Goal: Task Accomplishment & Management: Complete application form

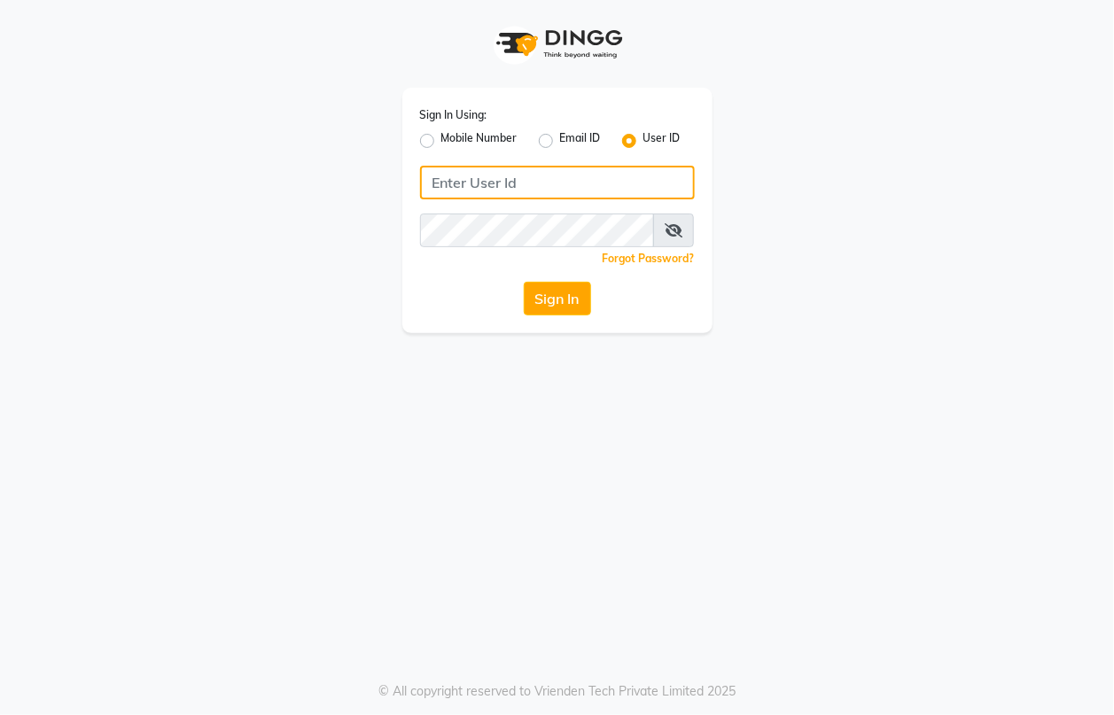
click at [528, 186] on input "Username" at bounding box center [557, 183] width 275 height 34
type input "hairaffairn"
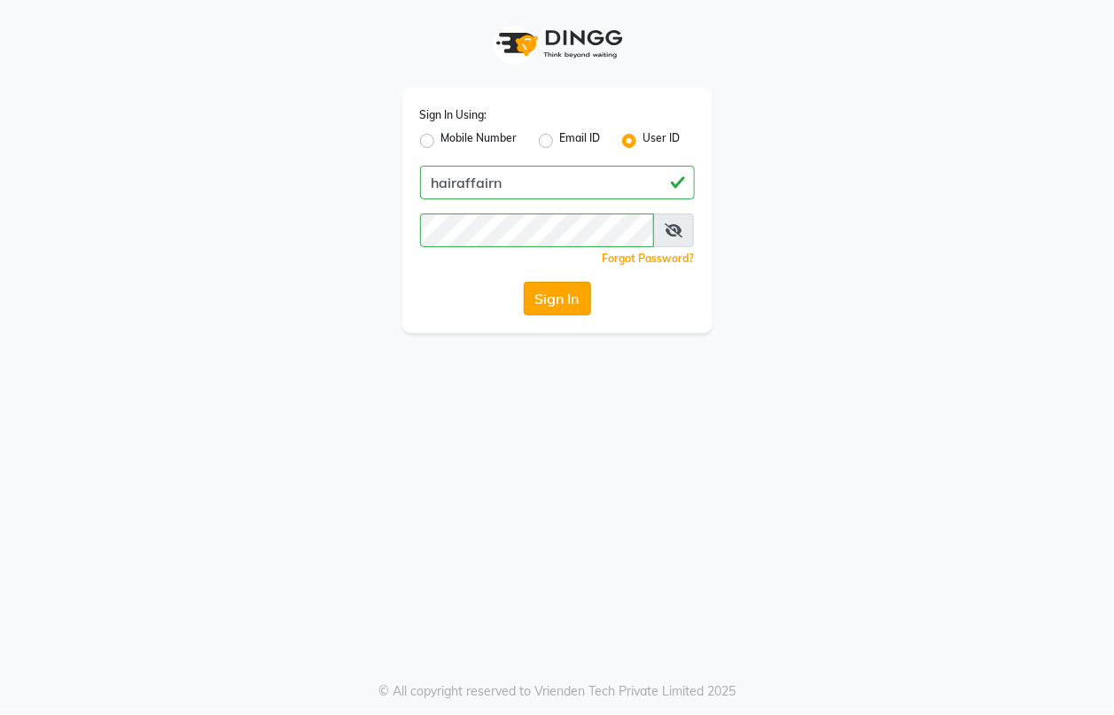
click at [555, 302] on button "Sign In" at bounding box center [557, 299] width 67 height 34
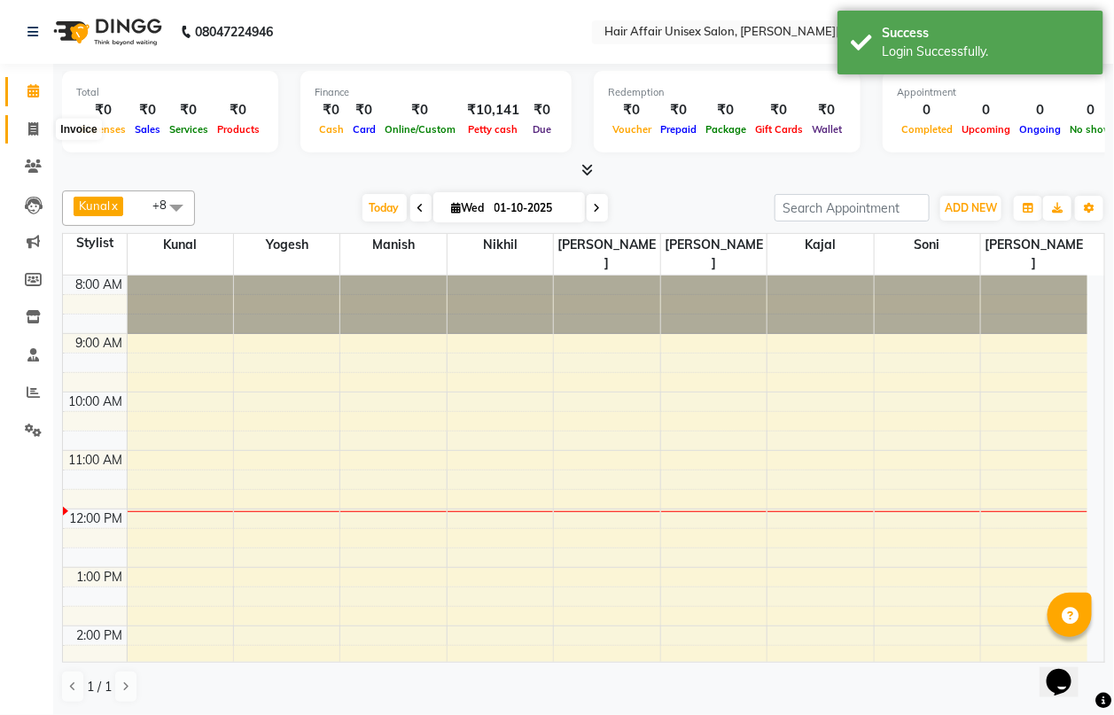
click at [35, 126] on icon at bounding box center [33, 128] width 10 height 13
select select "service"
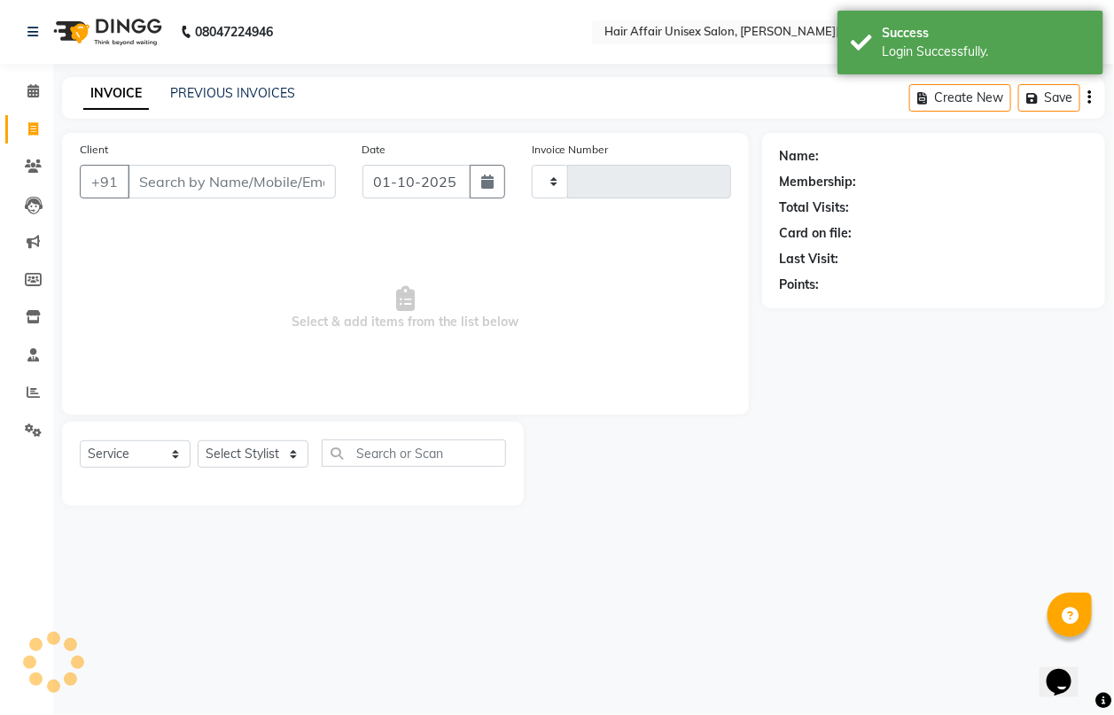
type input "1919"
select select "6225"
click at [143, 175] on input "Client" at bounding box center [232, 182] width 208 height 34
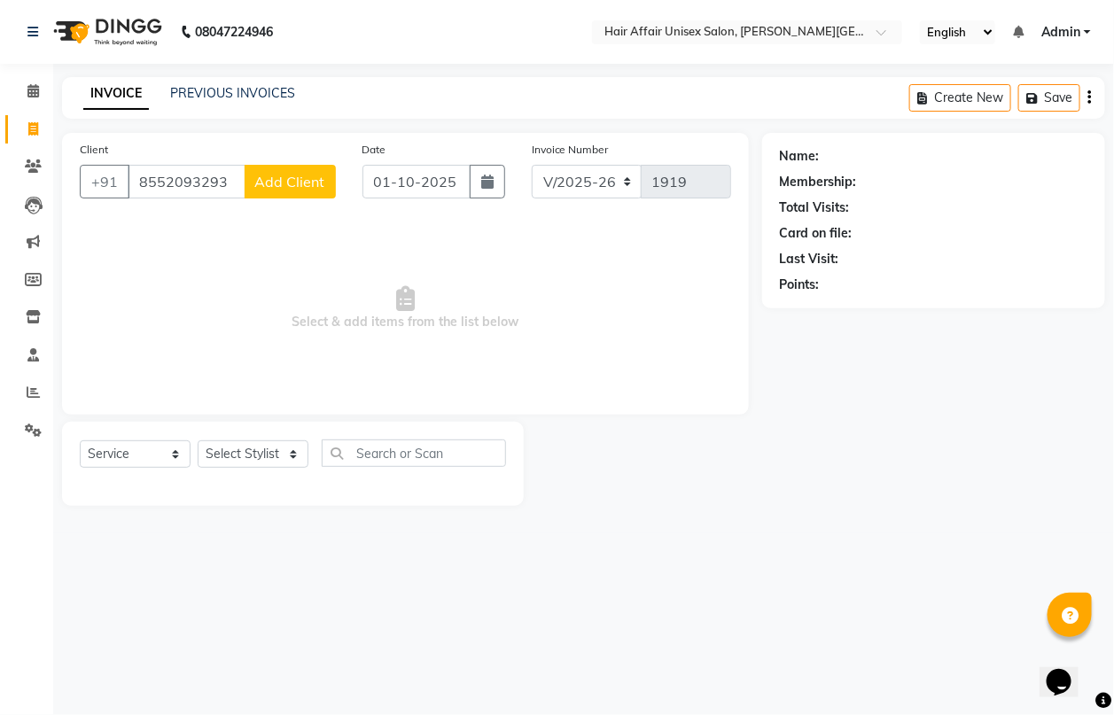
type input "8552093293"
click at [261, 173] on span "Add Client" at bounding box center [290, 182] width 70 height 18
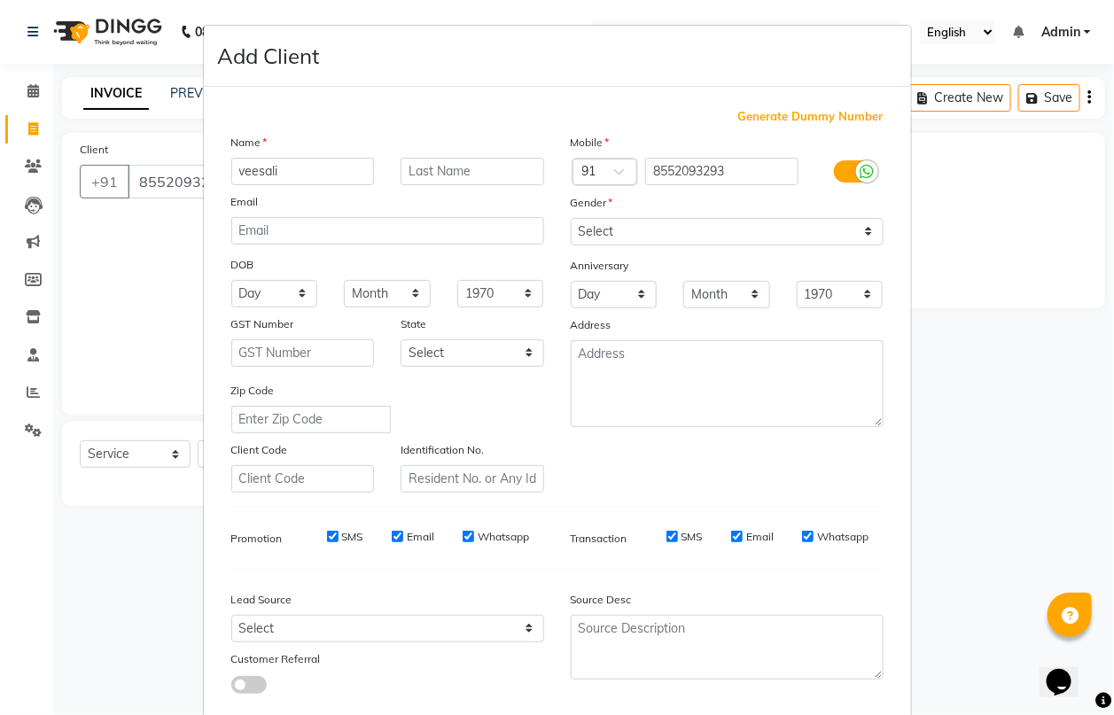
type input "veesali"
click at [410, 169] on input "text" at bounding box center [472, 171] width 144 height 27
type input "[PERSON_NAME]"
click at [577, 224] on select "Select [DEMOGRAPHIC_DATA] [DEMOGRAPHIC_DATA] Other Prefer Not To Say" at bounding box center [727, 231] width 313 height 27
select select "[DEMOGRAPHIC_DATA]"
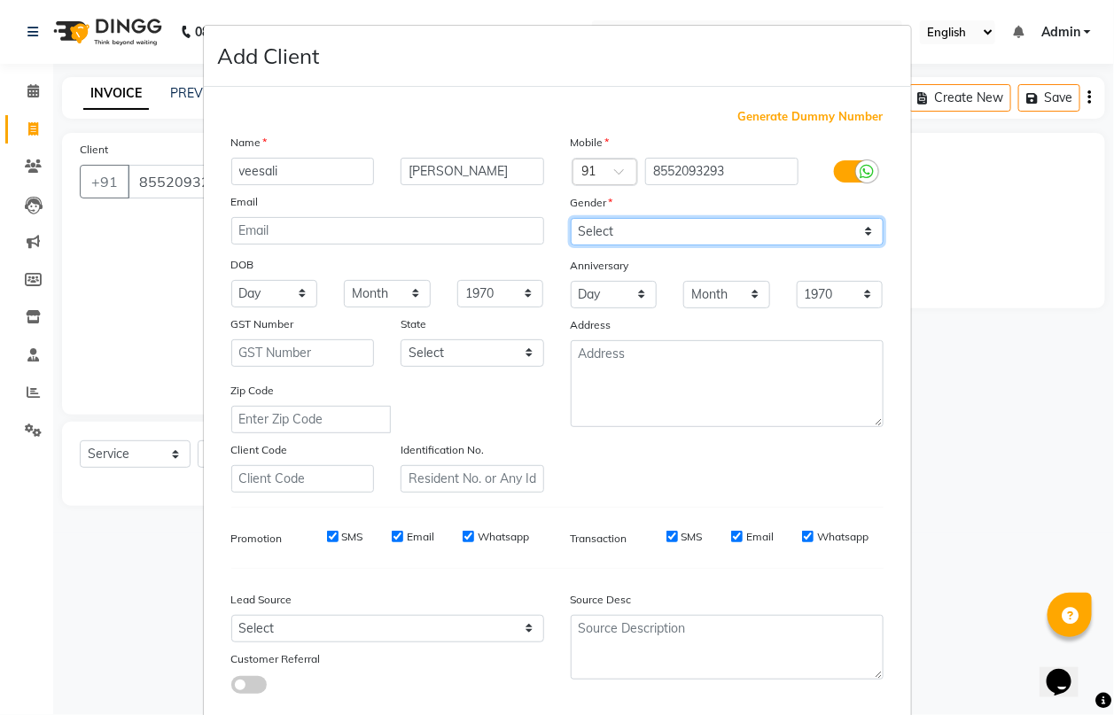
click at [571, 218] on select "Select [DEMOGRAPHIC_DATA] [DEMOGRAPHIC_DATA] Other Prefer Not To Say" at bounding box center [727, 231] width 313 height 27
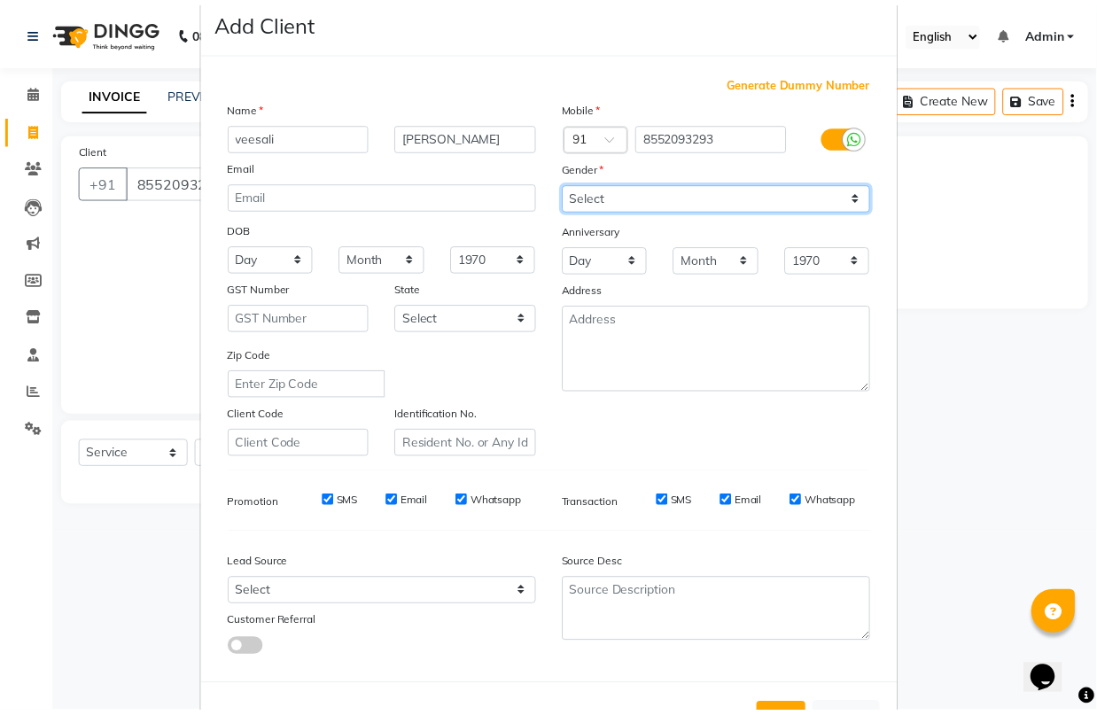
scroll to position [96, 0]
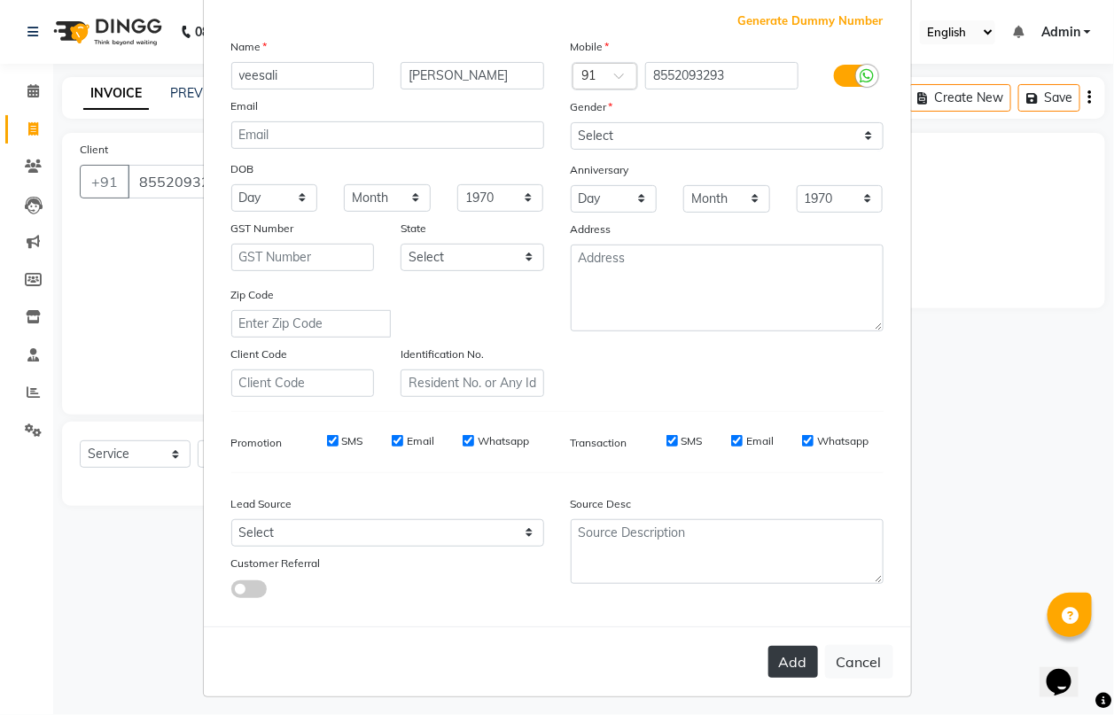
click at [790, 652] on button "Add" at bounding box center [793, 662] width 50 height 32
select select
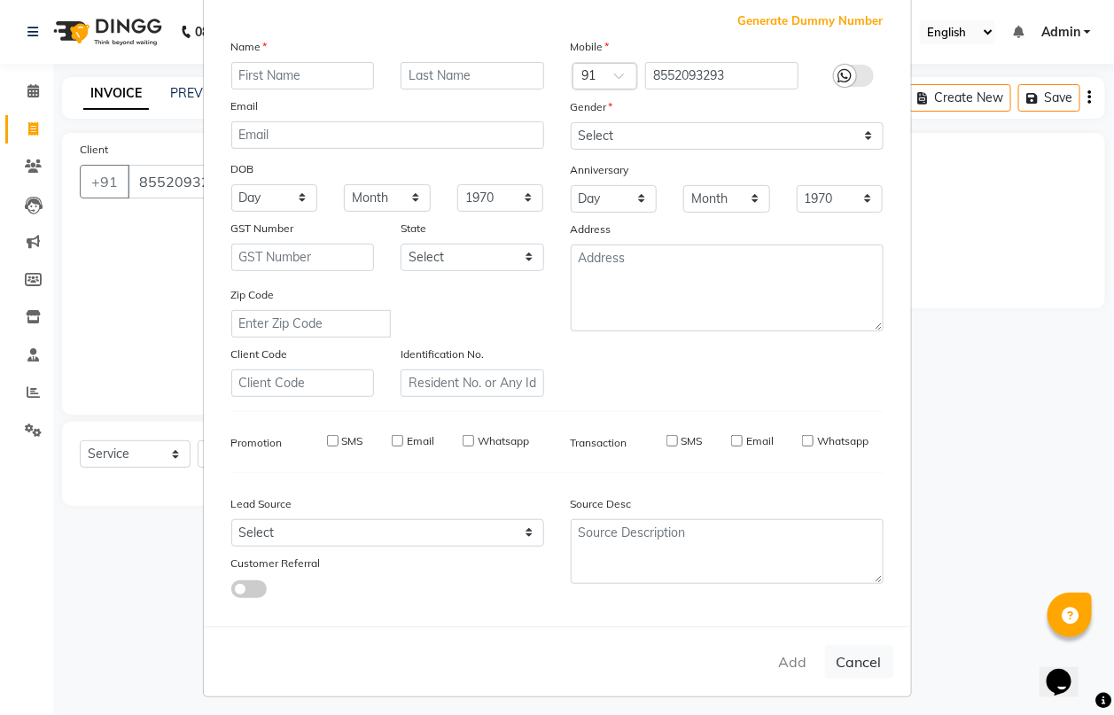
select select
checkbox input "false"
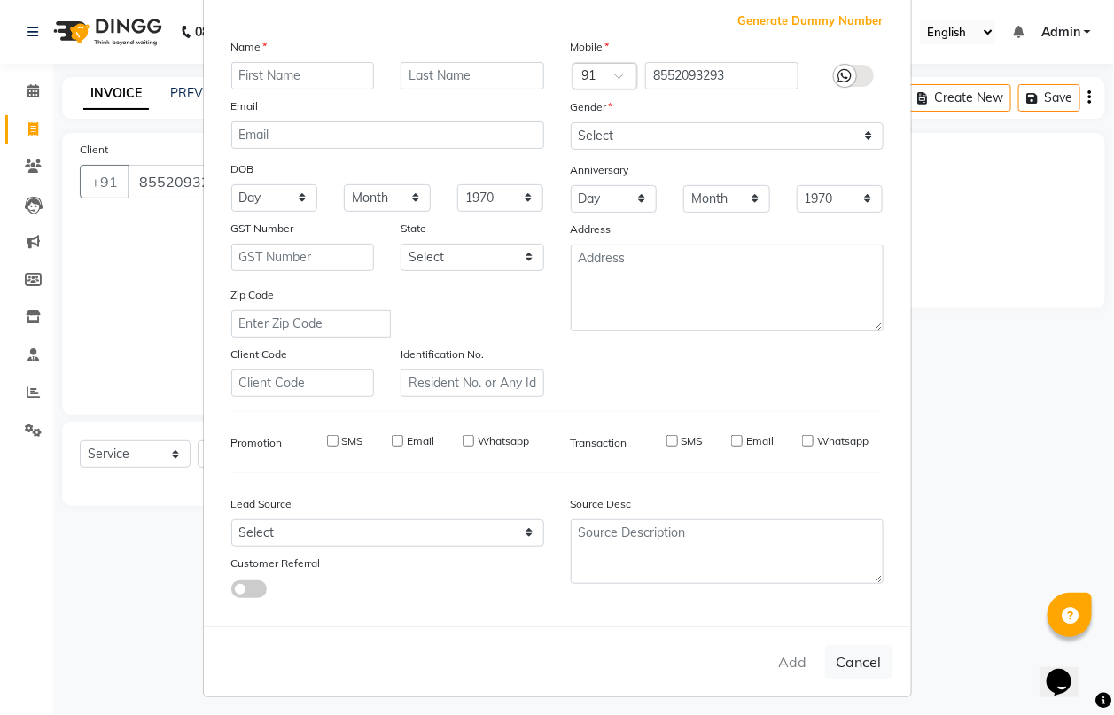
checkbox input "false"
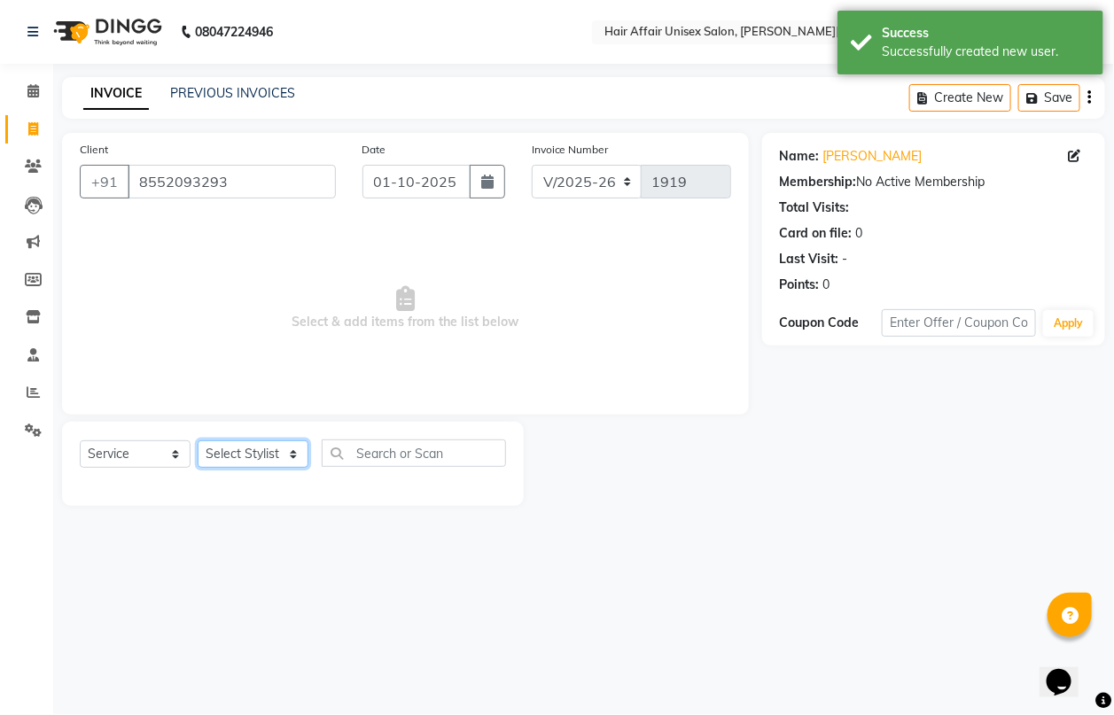
click at [245, 454] on select "Select Stylist [PERSON_NAME] kajal Kunal [PERSON_NAME] [PERSON_NAME] [PERSON_NA…" at bounding box center [253, 453] width 111 height 27
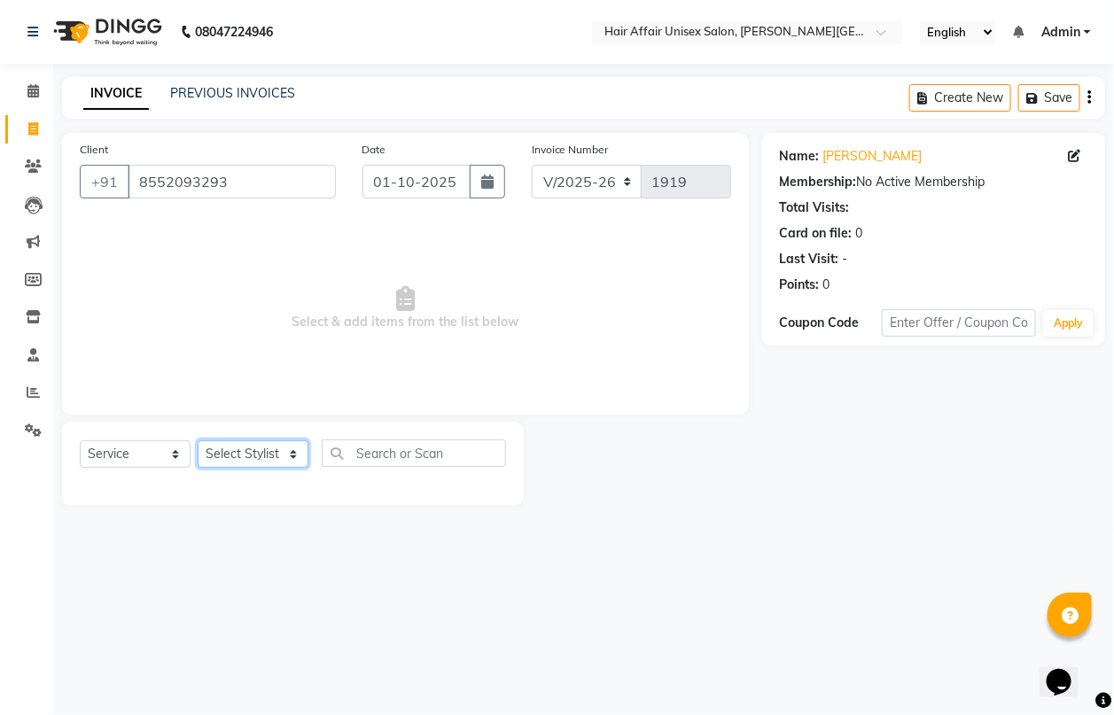
select select "66024"
click at [198, 440] on select "Select Stylist [PERSON_NAME] kajal Kunal [PERSON_NAME] [PERSON_NAME] [PERSON_NA…" at bounding box center [253, 453] width 111 height 27
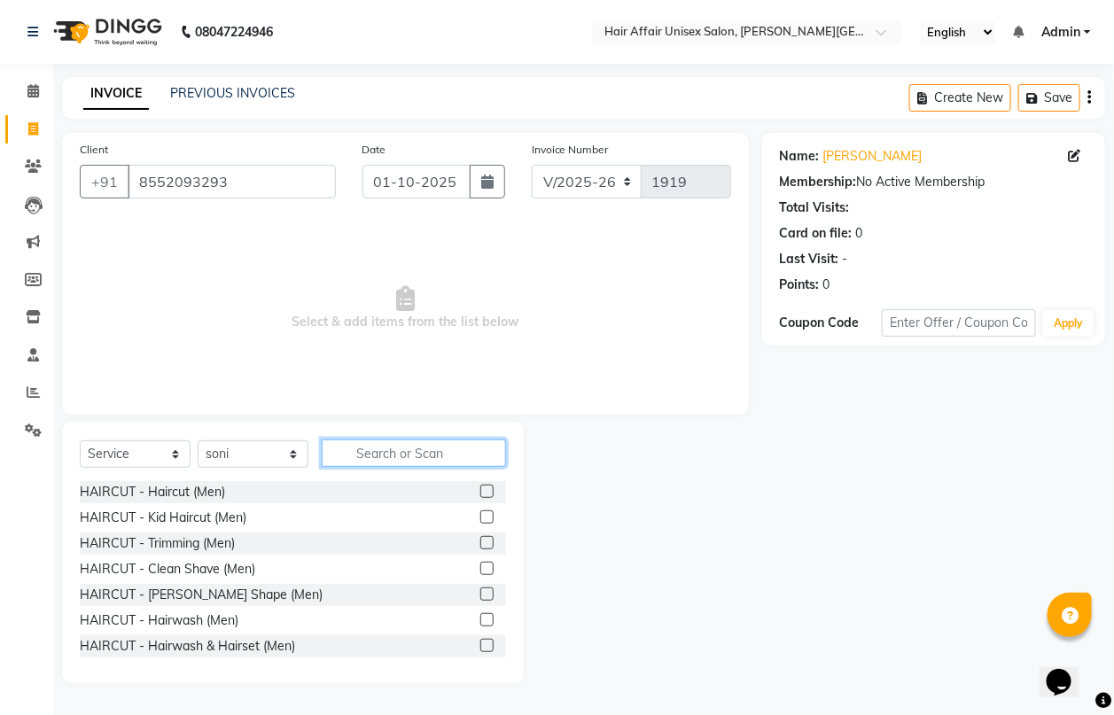
click at [353, 452] on input "text" at bounding box center [414, 452] width 184 height 27
type input "thr"
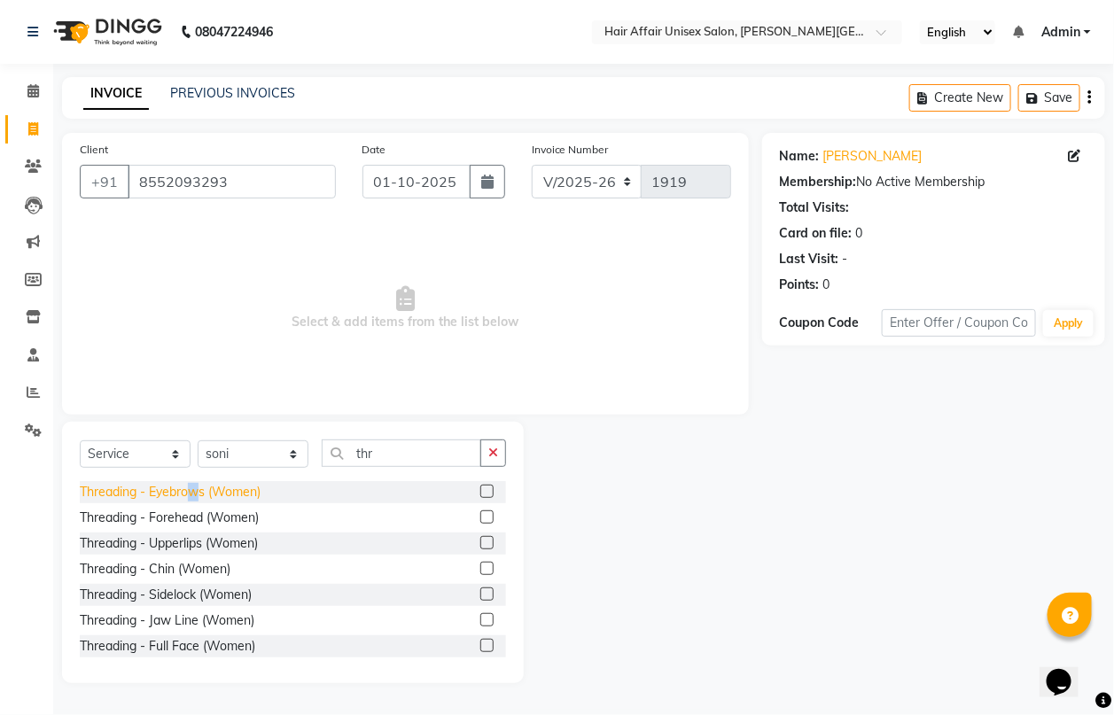
click at [196, 498] on div "Threading - Eyebrows (Women)" at bounding box center [170, 492] width 181 height 19
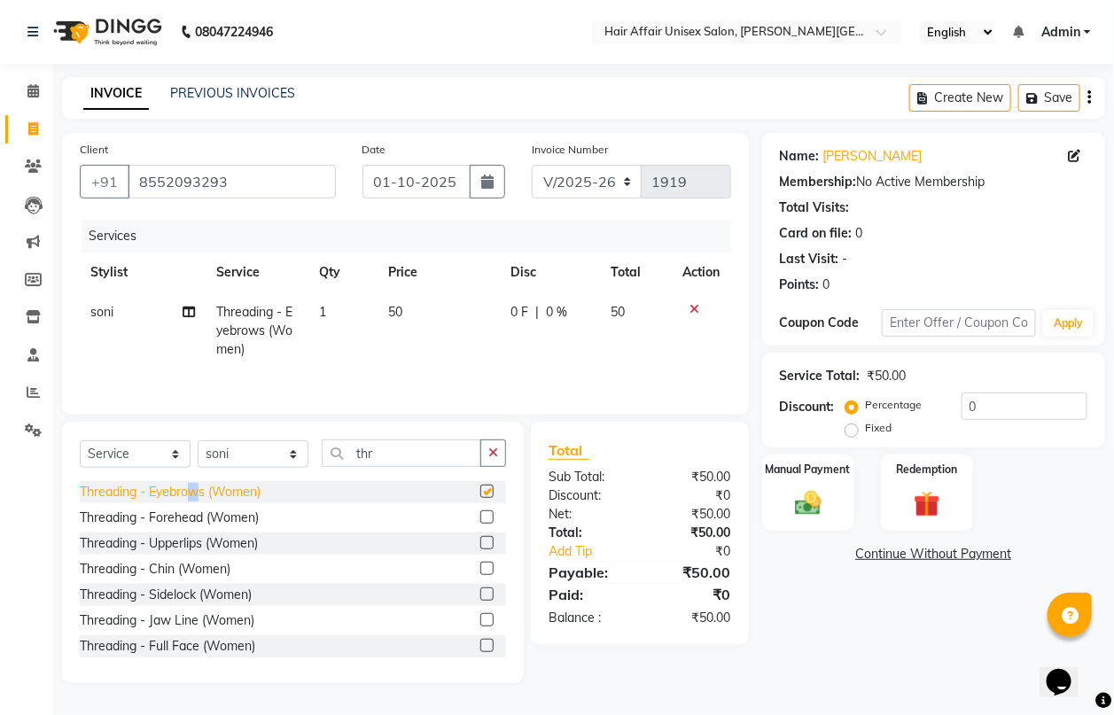
checkbox input "false"
click at [285, 448] on select "Select Stylist [PERSON_NAME] kajal Kunal [PERSON_NAME] [PERSON_NAME] [PERSON_NA…" at bounding box center [253, 453] width 111 height 27
select select "45995"
click at [198, 443] on select "Select Stylist [PERSON_NAME] kajal Kunal [PERSON_NAME] [PERSON_NAME] [PERSON_NA…" at bounding box center [253, 453] width 111 height 27
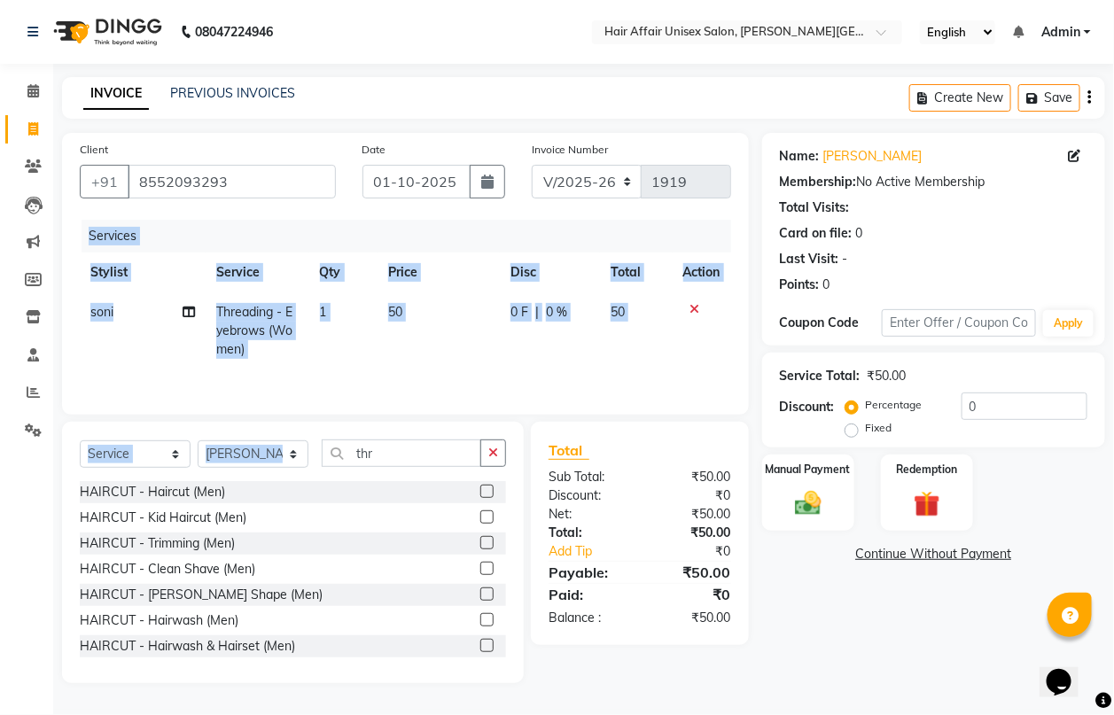
drag, startPoint x: 377, startPoint y: 417, endPoint x: 377, endPoint y: 446, distance: 28.4
click at [379, 447] on div "Client [PHONE_NUMBER] Date [DATE] Invoice Number V/2025 V/[PHONE_NUMBER] Servic…" at bounding box center [405, 408] width 713 height 550
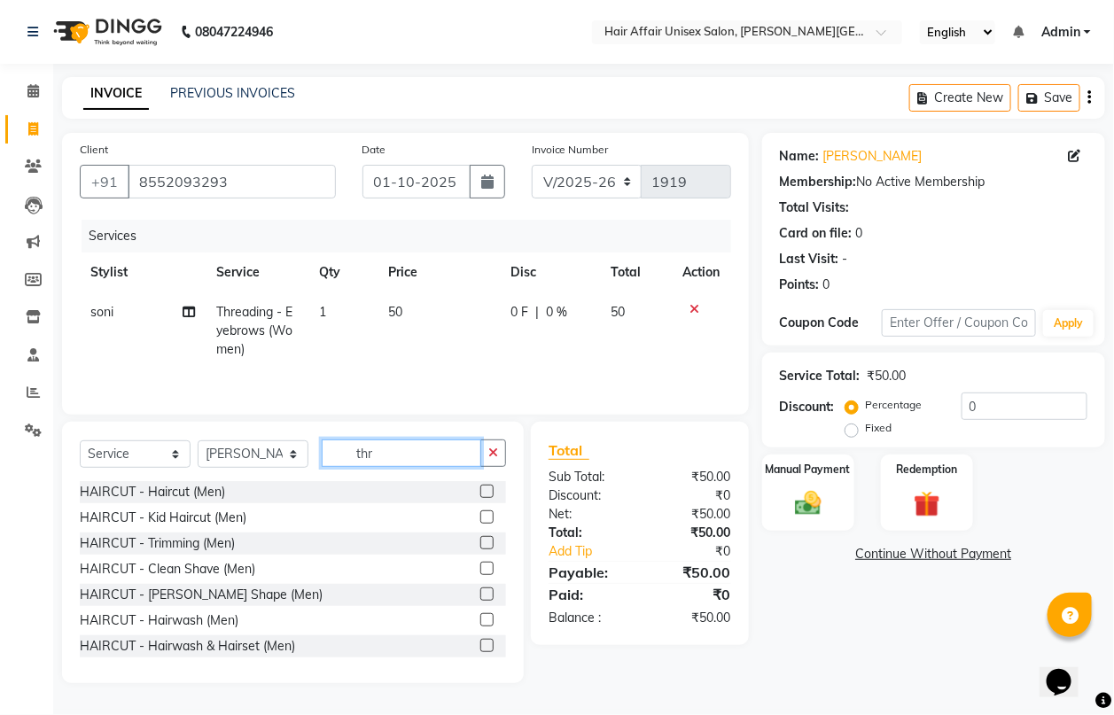
click at [385, 458] on input "thr" at bounding box center [401, 452] width 159 height 27
type input "t"
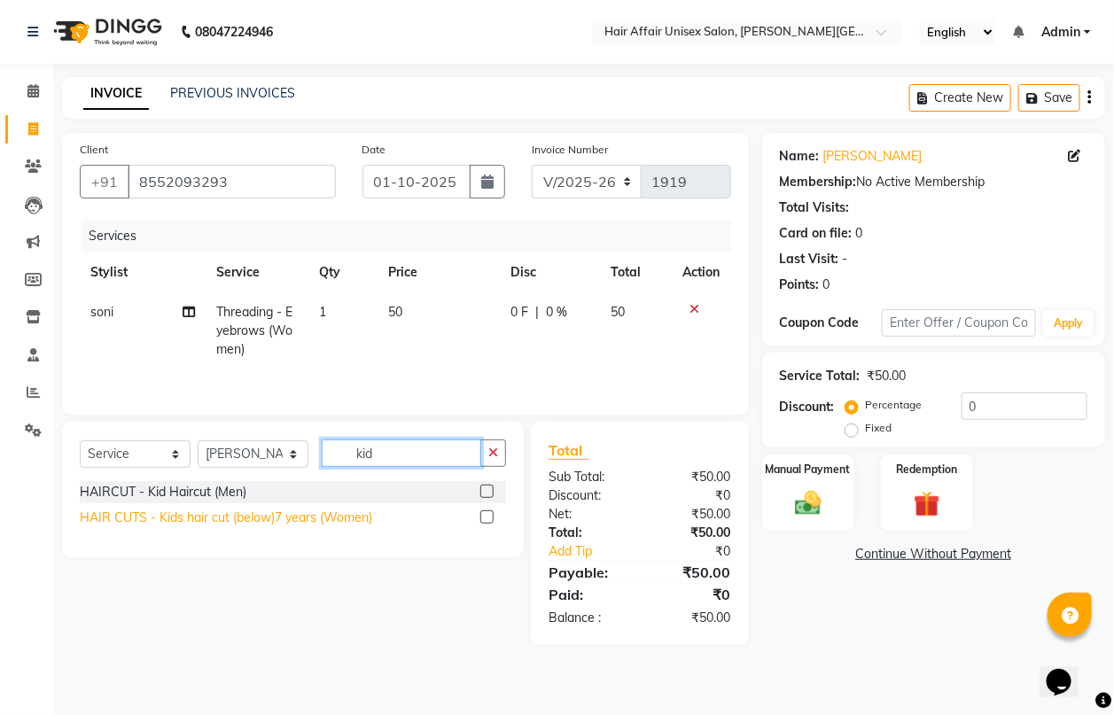
type input "kid"
click at [313, 521] on div "HAIR CUTS - Kids hair cut (below)7 years (Women)" at bounding box center [226, 518] width 292 height 19
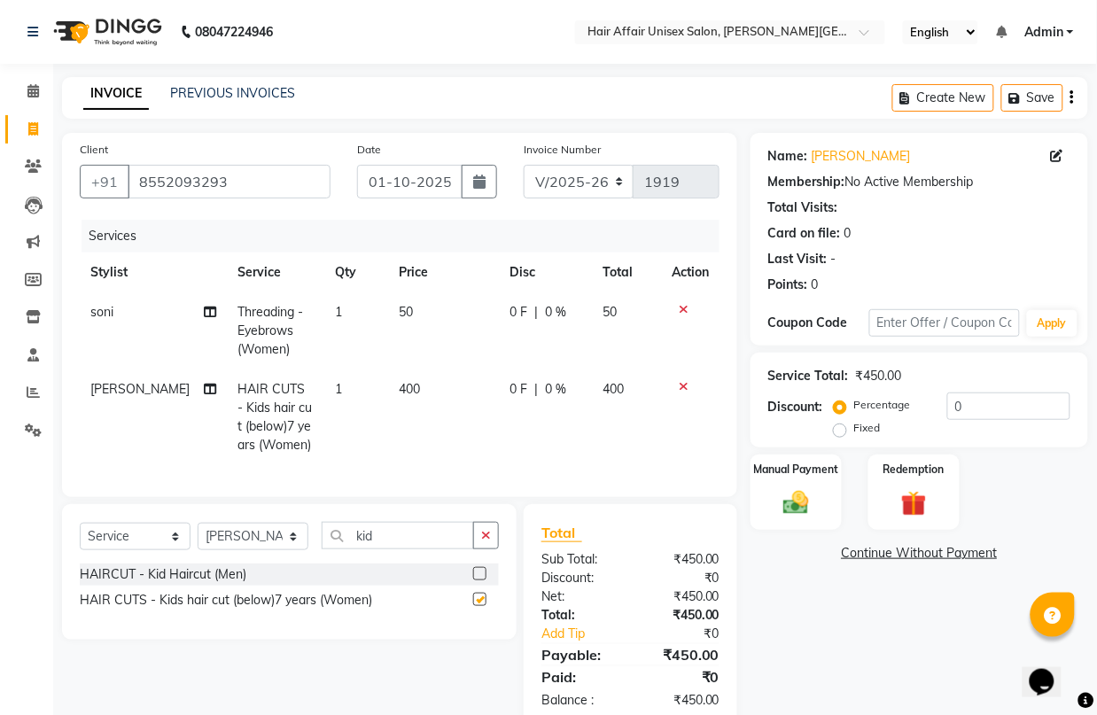
checkbox input "false"
click at [788, 496] on img at bounding box center [795, 502] width 43 height 31
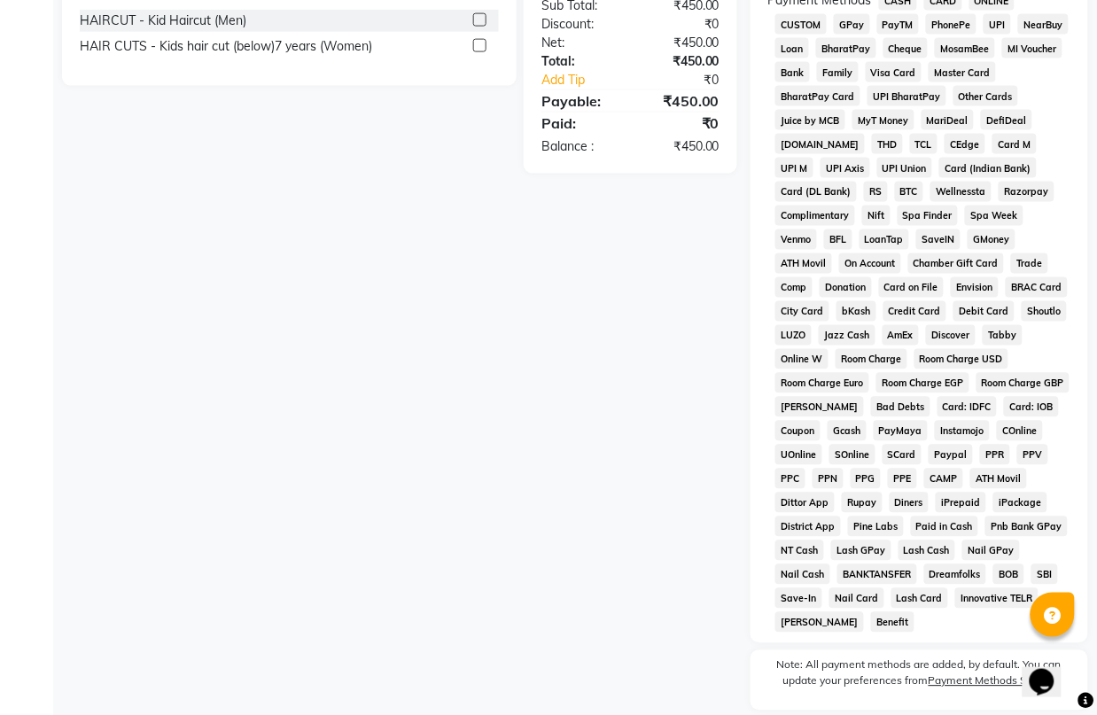
scroll to position [501, 0]
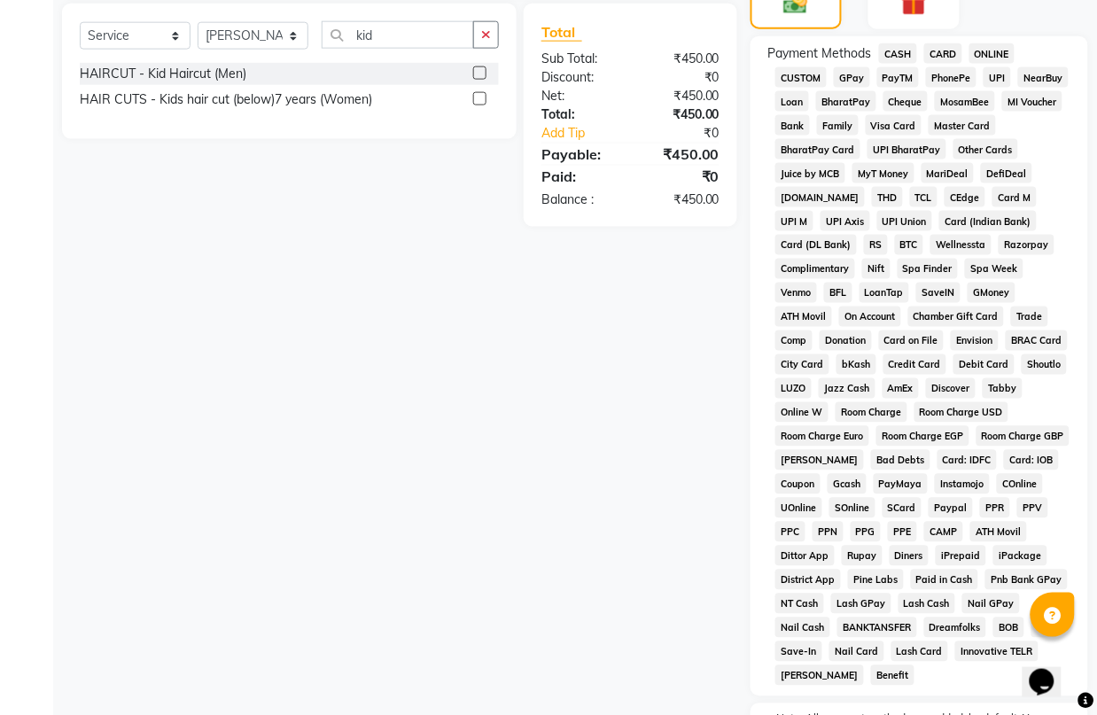
click at [901, 51] on span "CASH" at bounding box center [898, 53] width 38 height 20
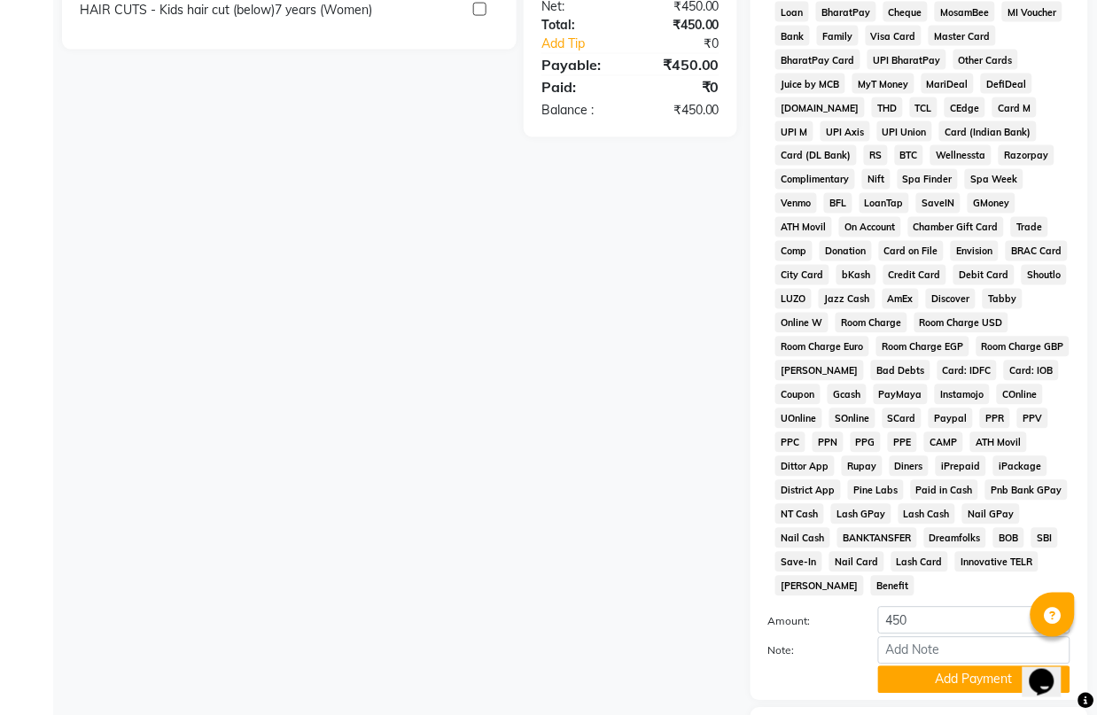
scroll to position [704, 0]
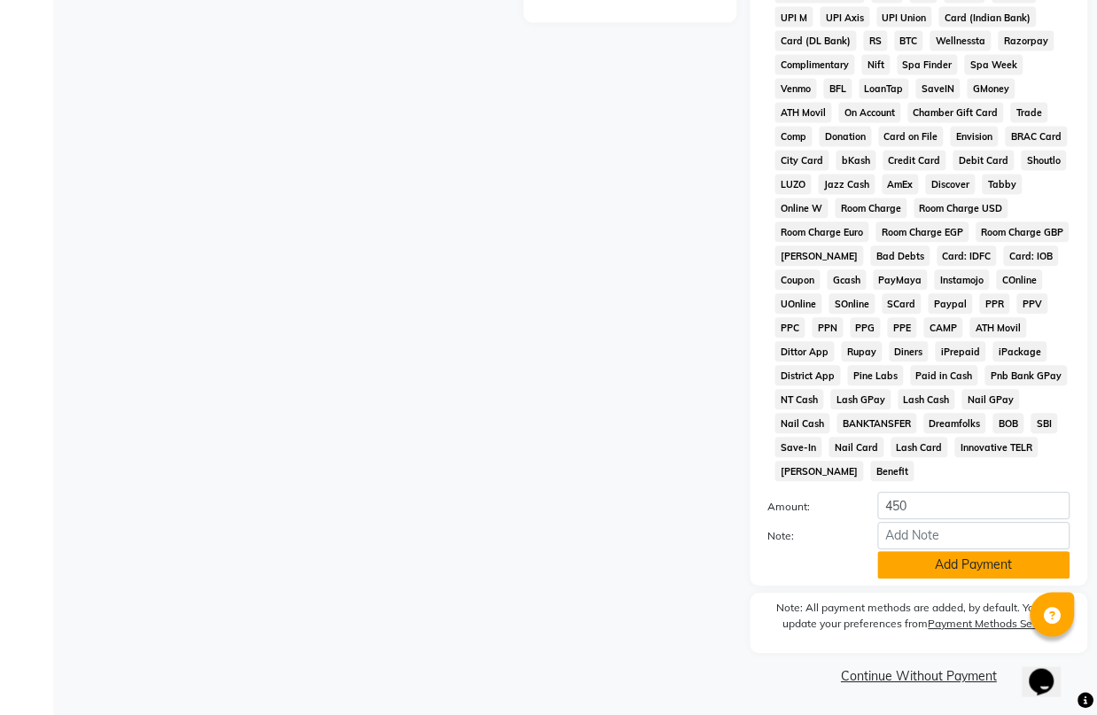
click at [1002, 574] on button "Add Payment" at bounding box center [974, 565] width 192 height 27
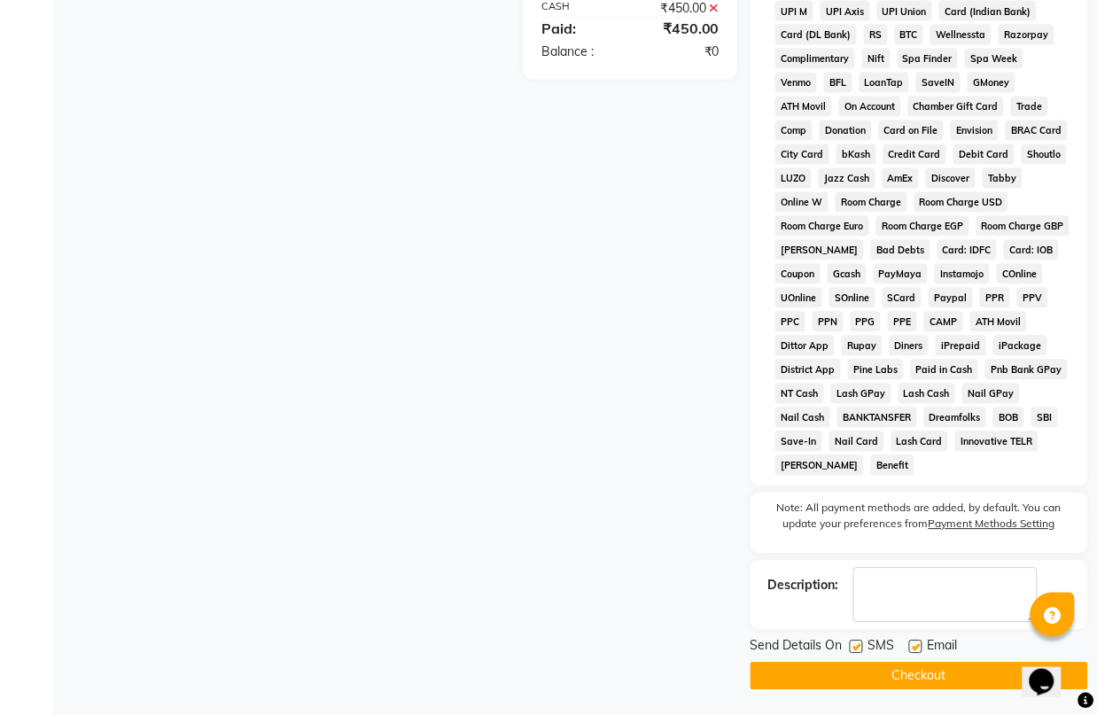
scroll to position [711, 0]
click at [981, 667] on button "Checkout" at bounding box center [919, 675] width 338 height 27
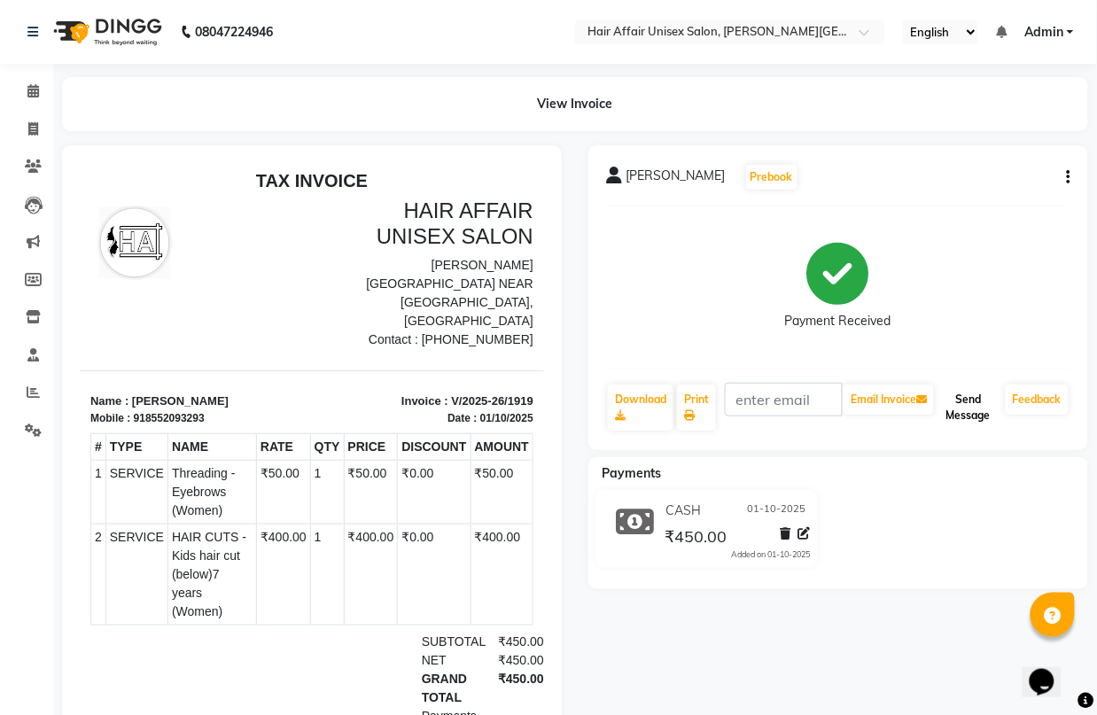
click at [975, 397] on button "Send Message" at bounding box center [967, 407] width 61 height 46
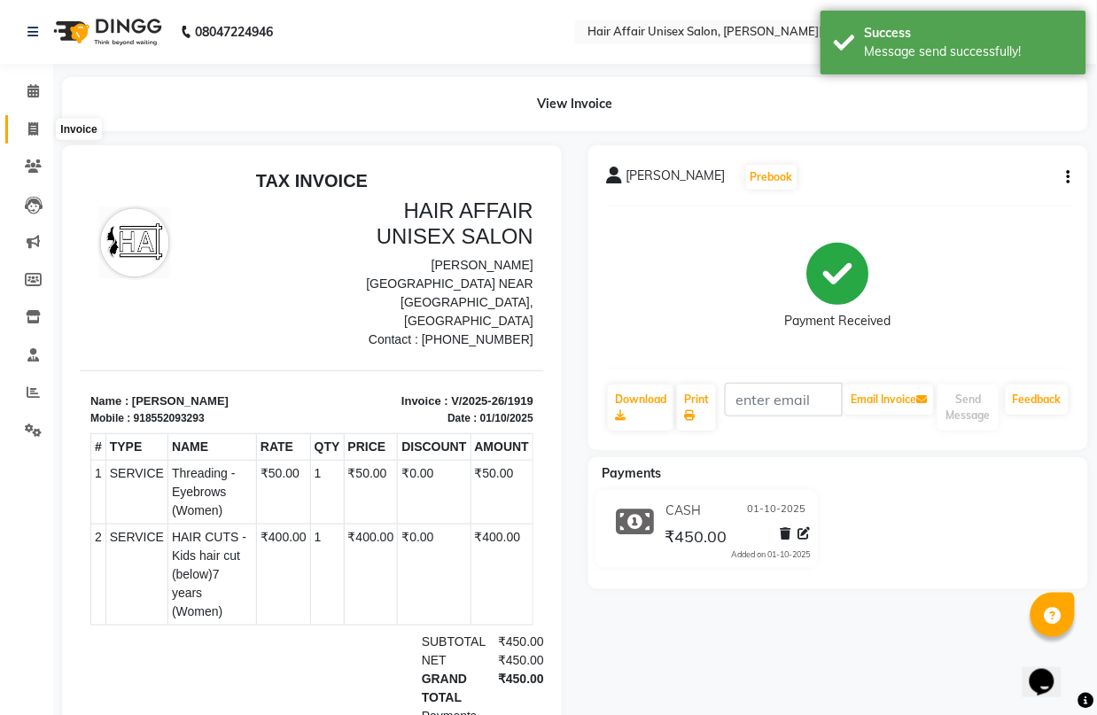
click at [32, 128] on icon at bounding box center [33, 128] width 10 height 13
select select "service"
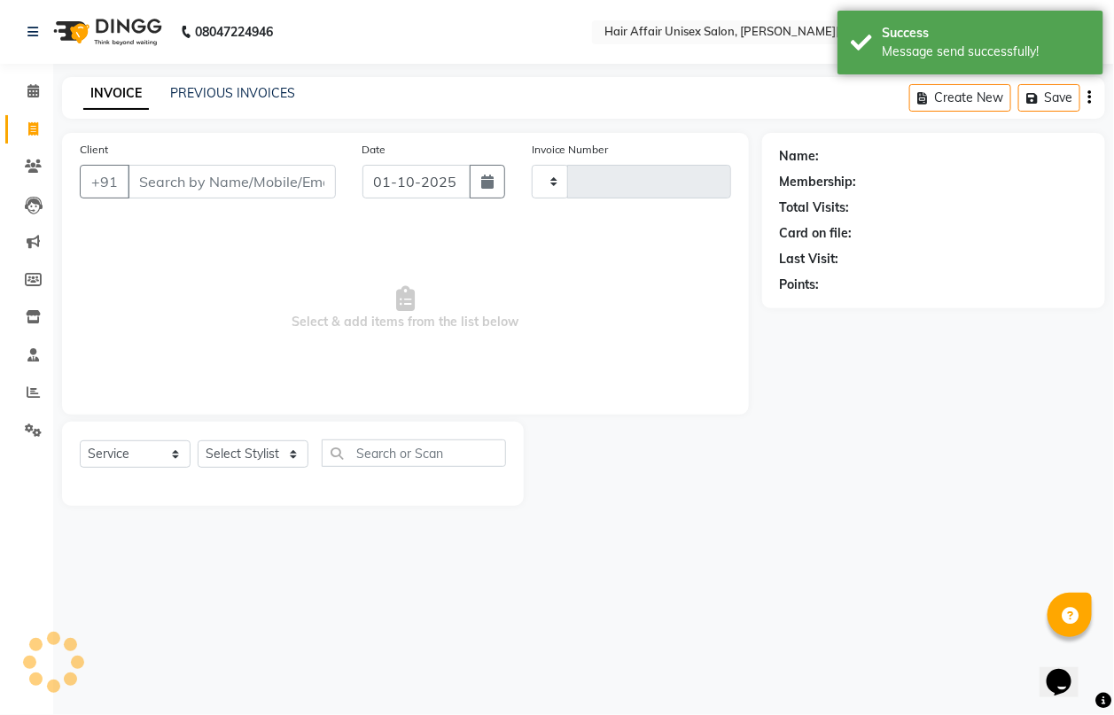
type input "1920"
select select "6225"
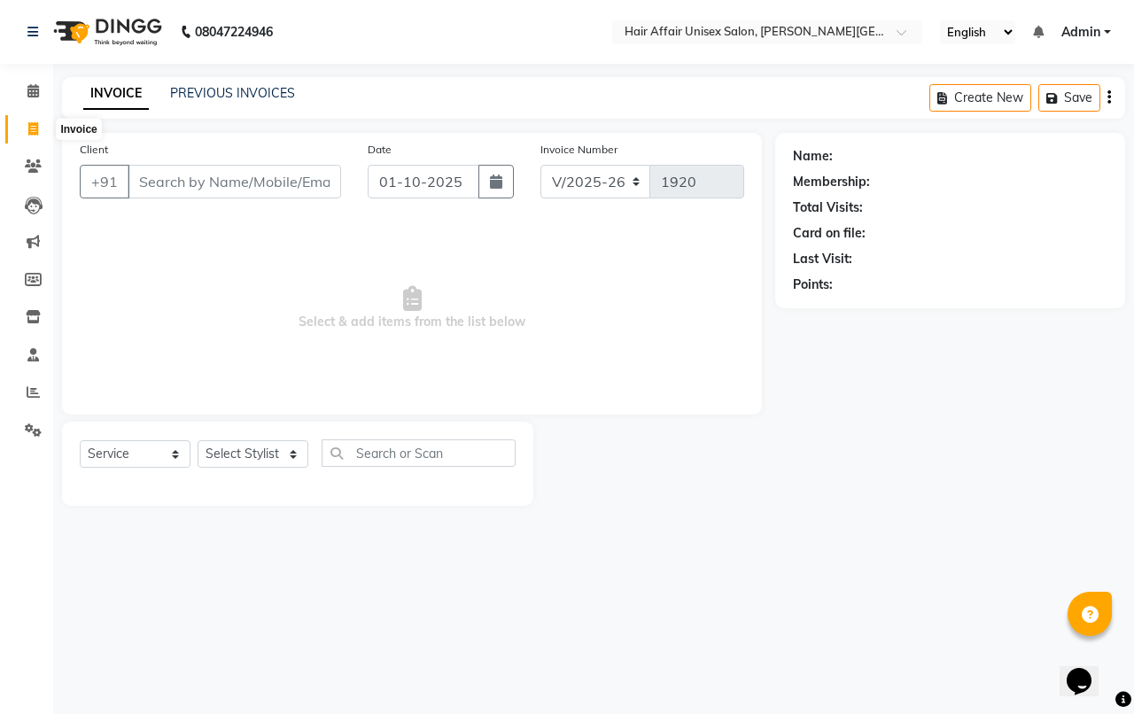
click at [32, 128] on icon at bounding box center [33, 128] width 10 height 13
select select "6225"
select select "service"
click at [290, 457] on select "Select Stylist [PERSON_NAME] kajal Kunal [PERSON_NAME] [PERSON_NAME] [PERSON_NA…" at bounding box center [253, 453] width 111 height 27
select select "51190"
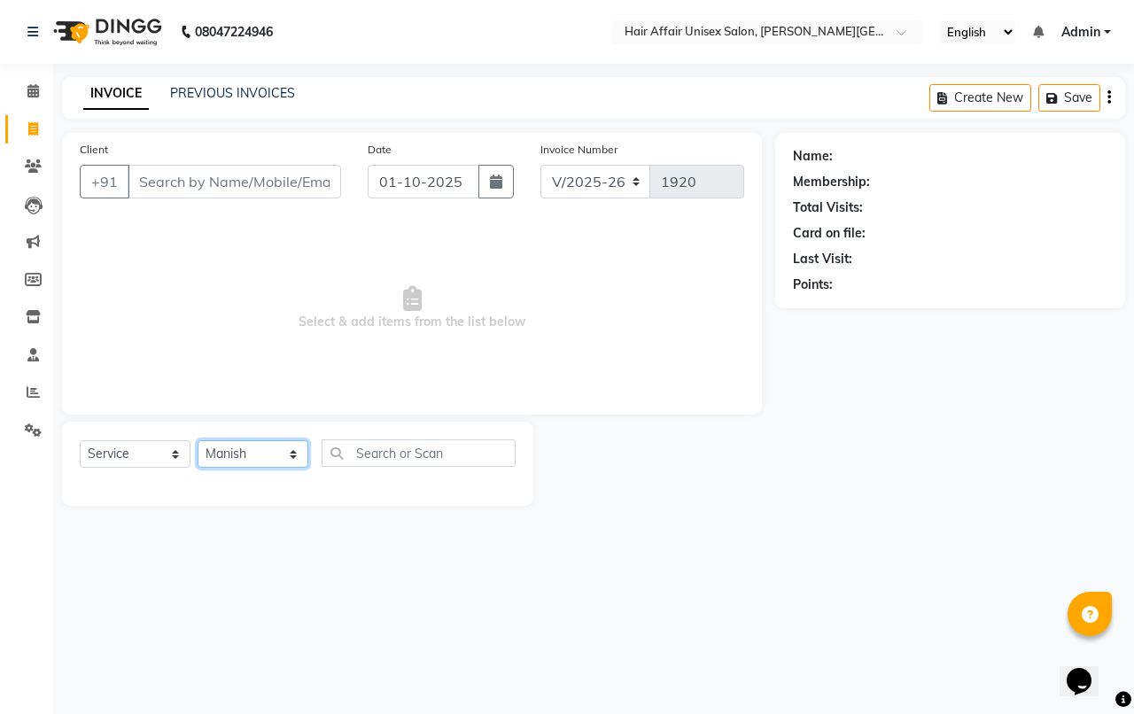
click at [198, 440] on select "Select Stylist [PERSON_NAME] kajal Kunal [PERSON_NAME] [PERSON_NAME] [PERSON_NA…" at bounding box center [253, 453] width 111 height 27
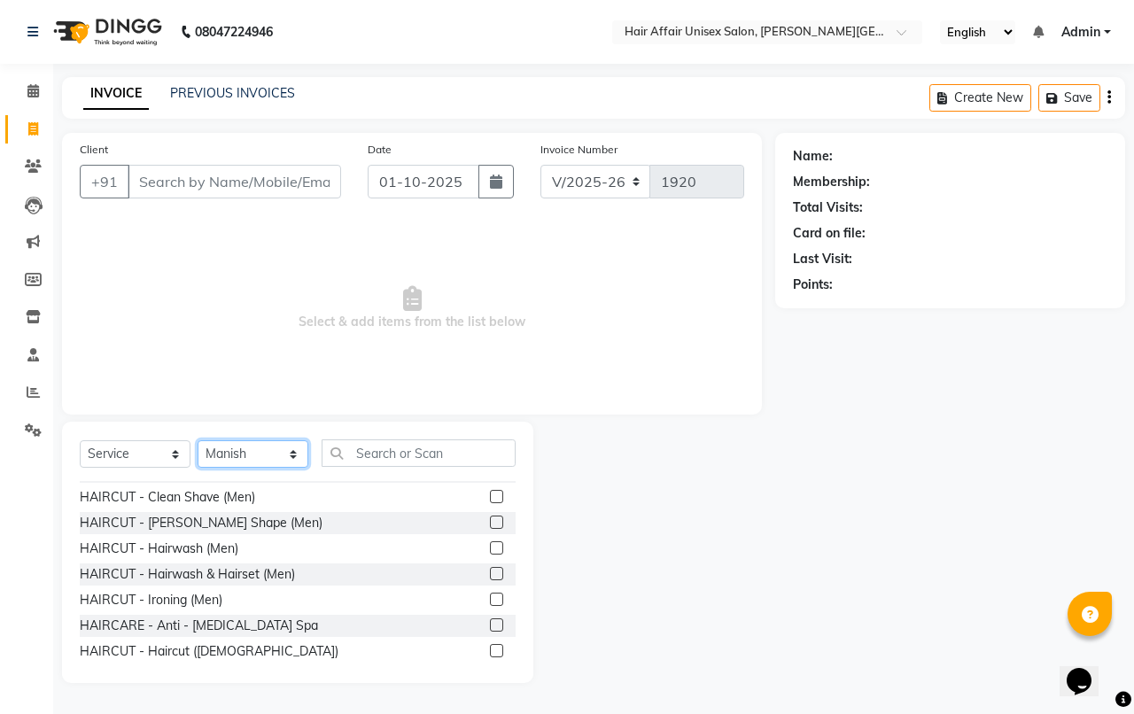
scroll to position [111, 0]
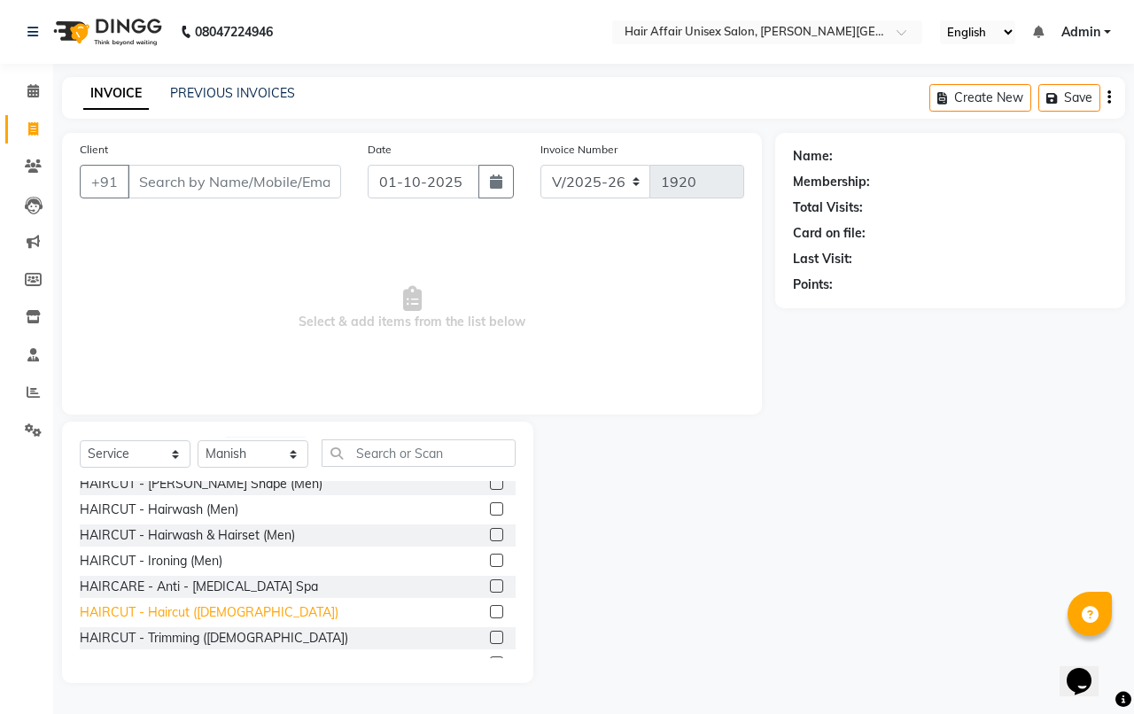
click at [189, 609] on div "HAIRCUT - Haircut ([DEMOGRAPHIC_DATA])" at bounding box center [209, 612] width 259 height 19
checkbox input "false"
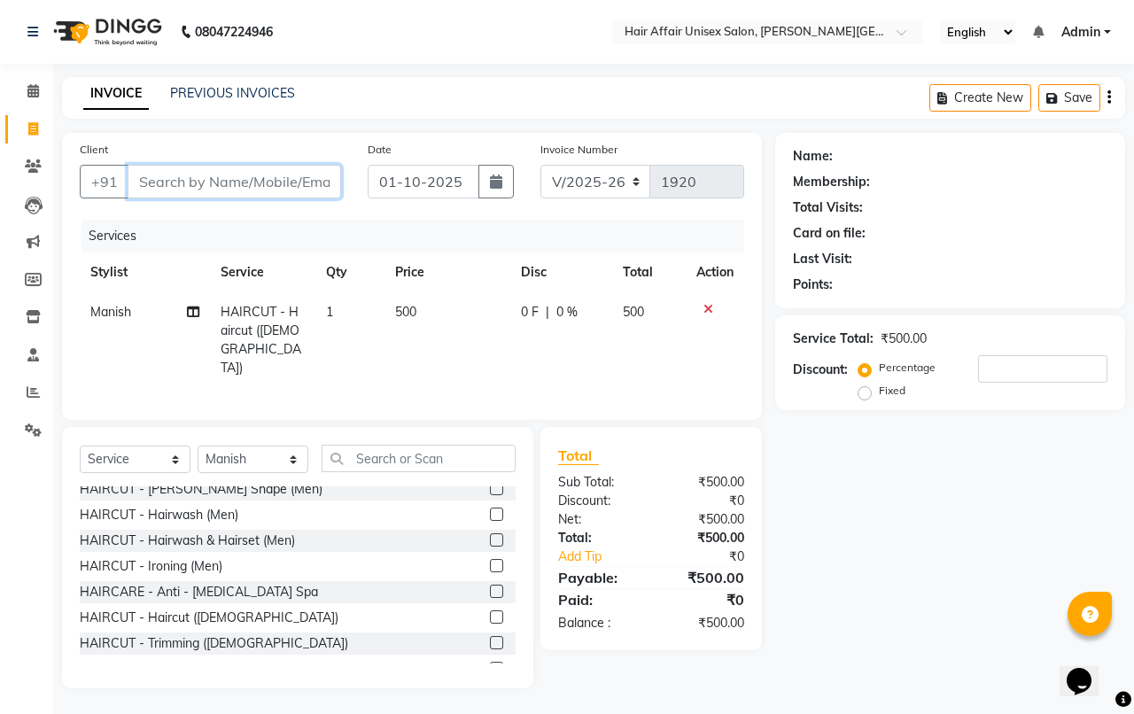
click at [152, 184] on input "Client" at bounding box center [234, 182] width 213 height 34
click at [144, 180] on input "Client" at bounding box center [234, 182] width 213 height 34
type input "7"
type input "0"
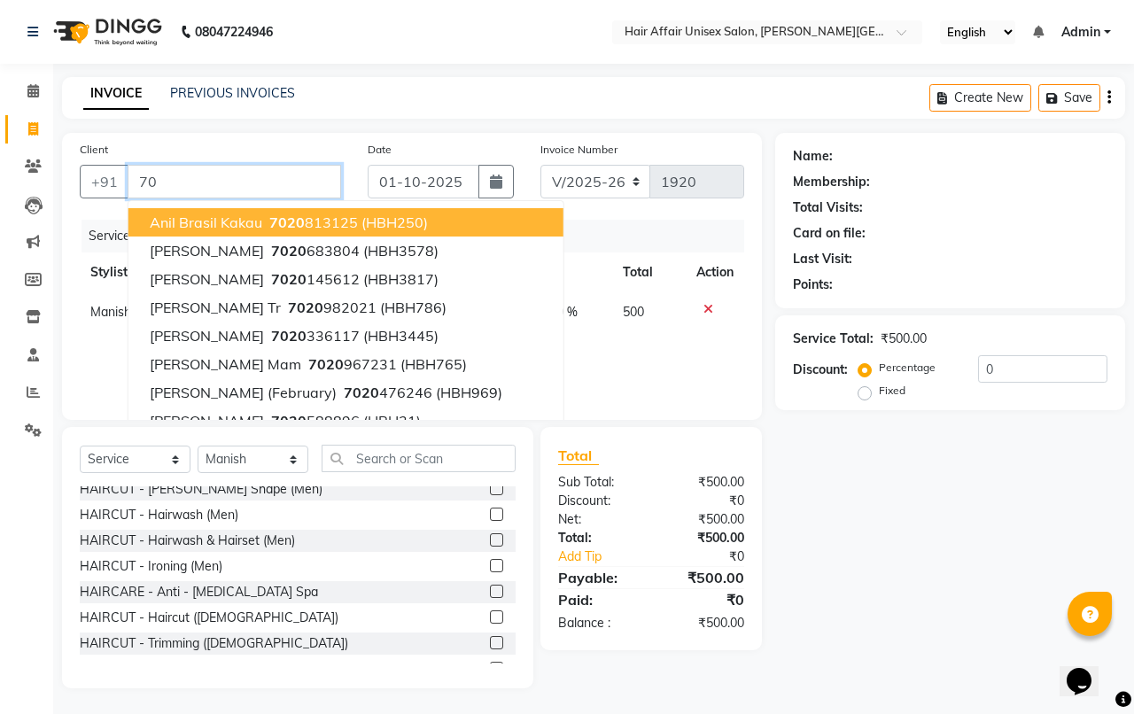
type input "7"
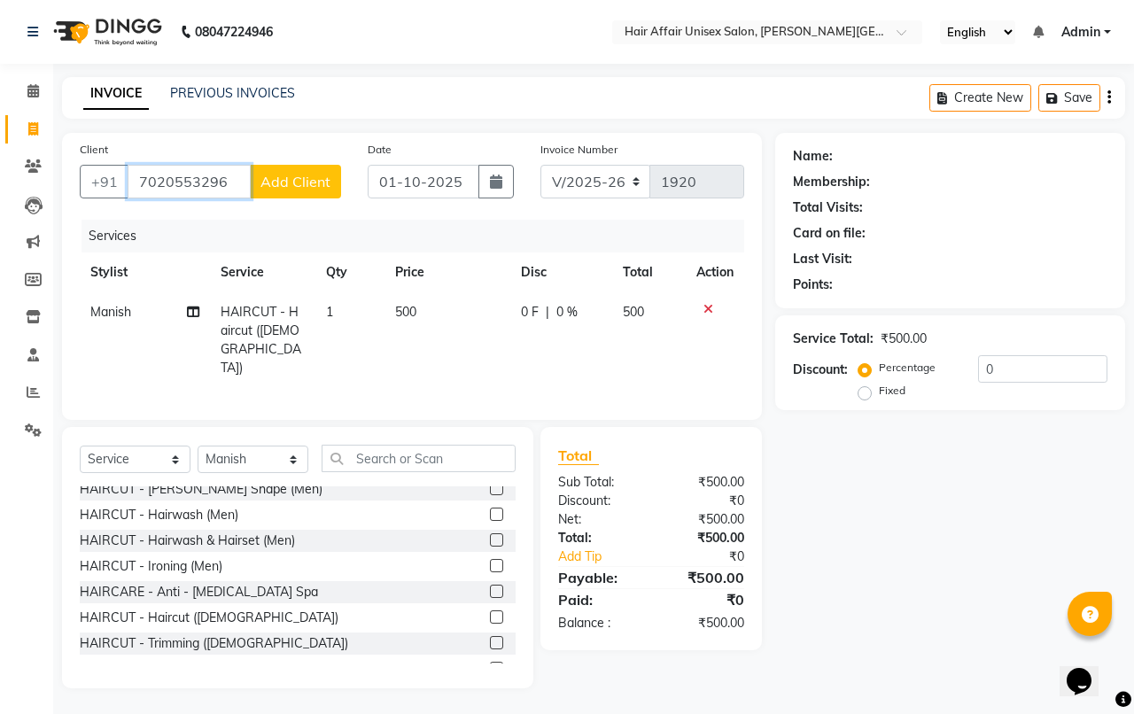
type input "7020553296"
click at [261, 173] on span "Add Client" at bounding box center [295, 182] width 70 height 18
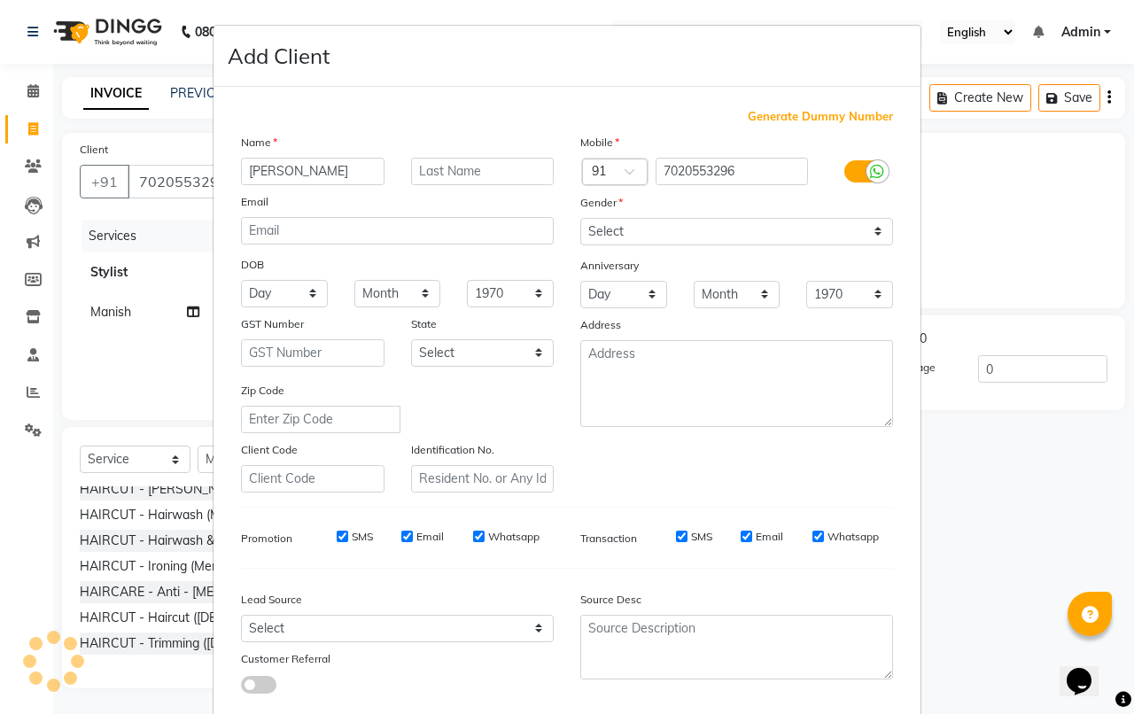
type input "[PERSON_NAME]"
click at [417, 173] on input "text" at bounding box center [483, 171] width 144 height 27
click at [598, 231] on select "Select [DEMOGRAPHIC_DATA] [DEMOGRAPHIC_DATA] Other Prefer Not To Say" at bounding box center [736, 231] width 313 height 27
select select "[DEMOGRAPHIC_DATA]"
click at [580, 218] on select "Select [DEMOGRAPHIC_DATA] [DEMOGRAPHIC_DATA] Other Prefer Not To Say" at bounding box center [736, 231] width 313 height 27
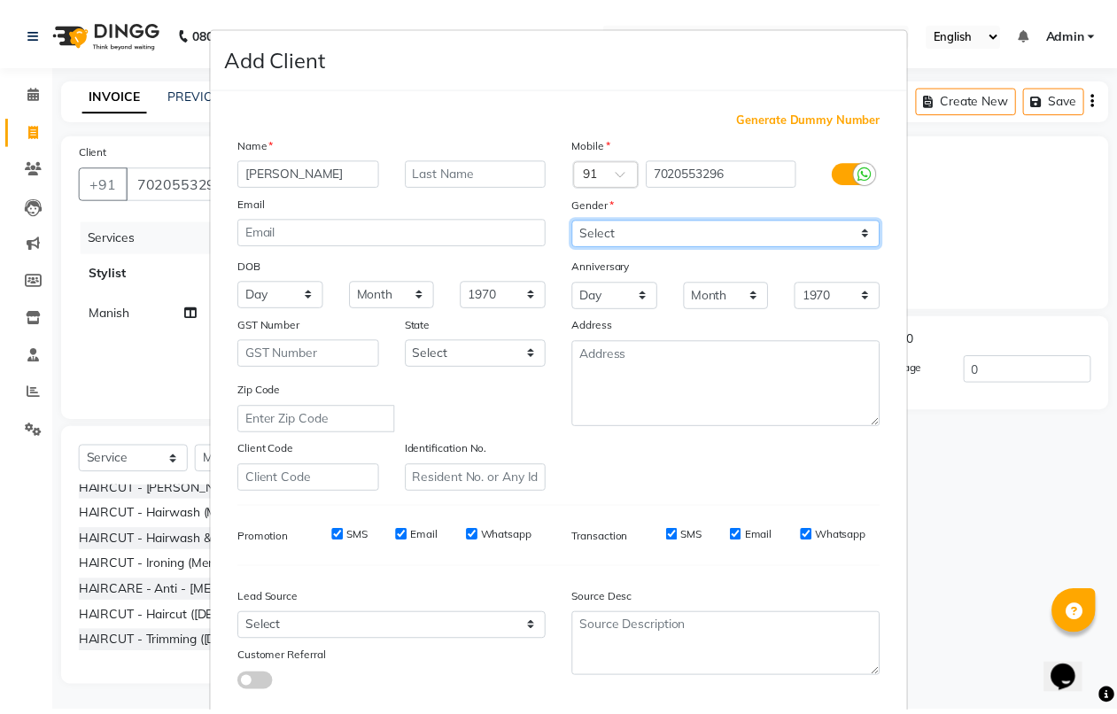
scroll to position [97, 0]
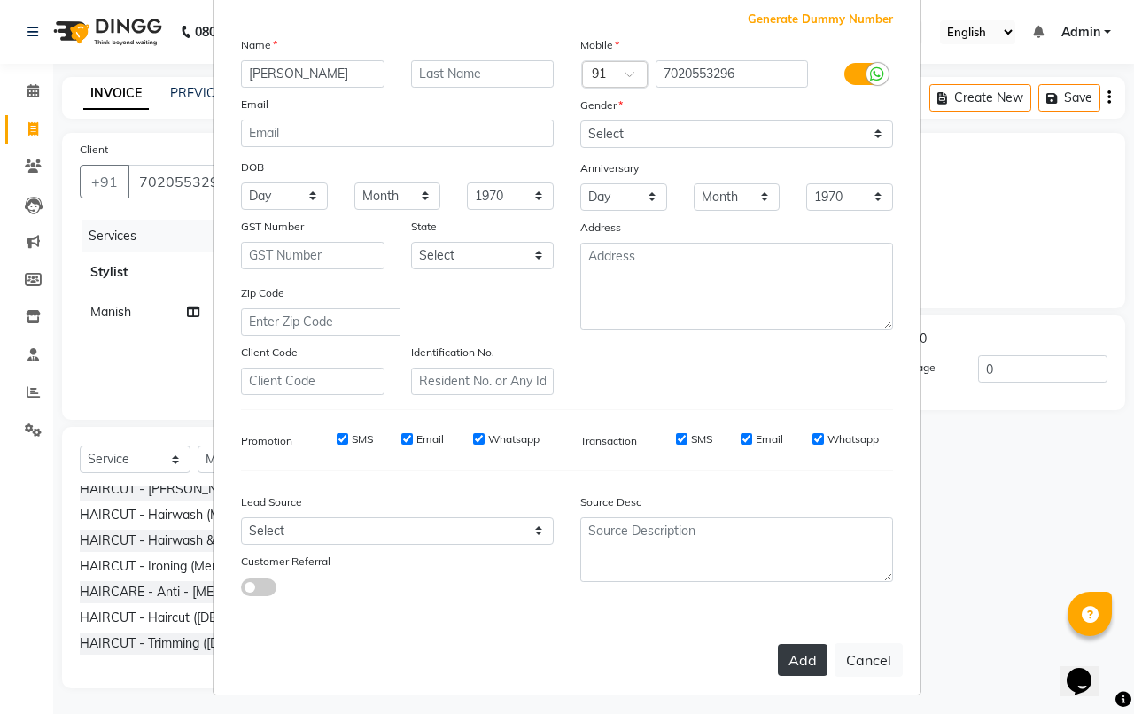
click at [794, 653] on button "Add" at bounding box center [803, 660] width 50 height 32
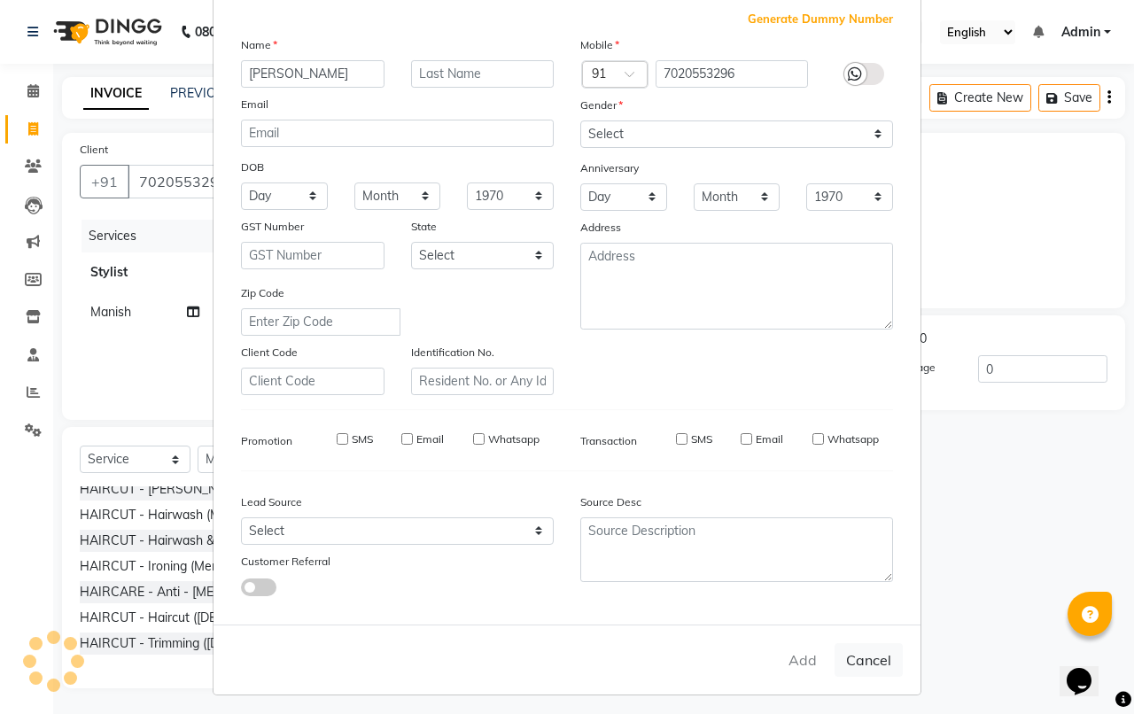
select select
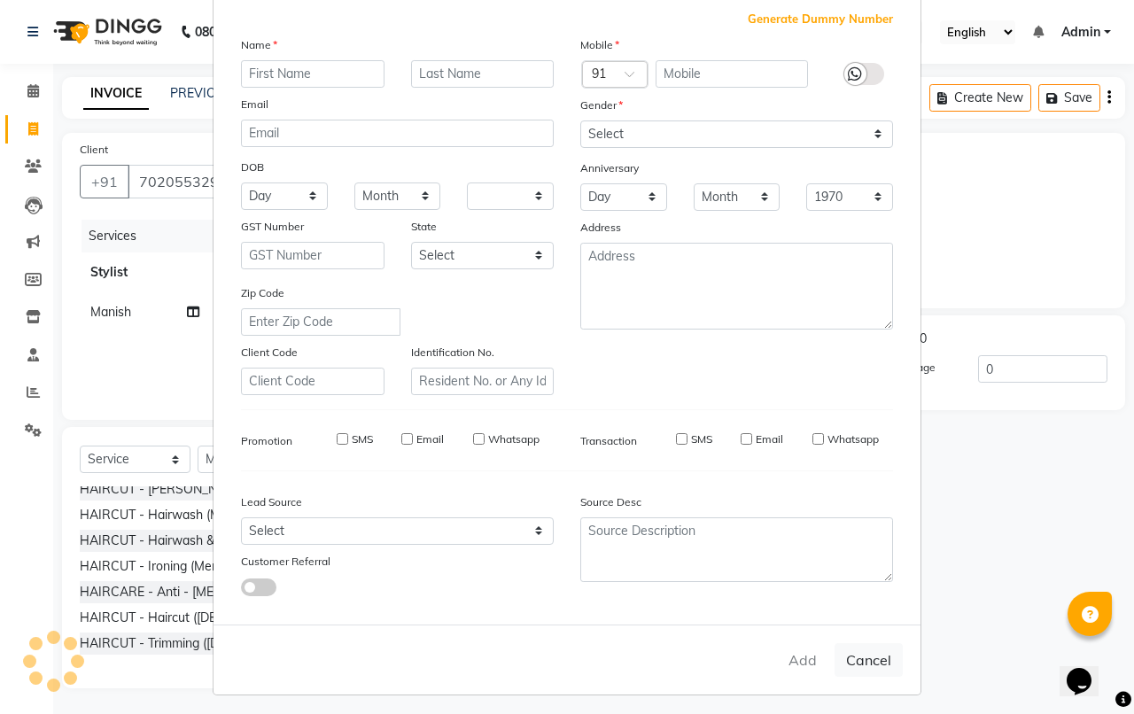
select select
checkbox input "false"
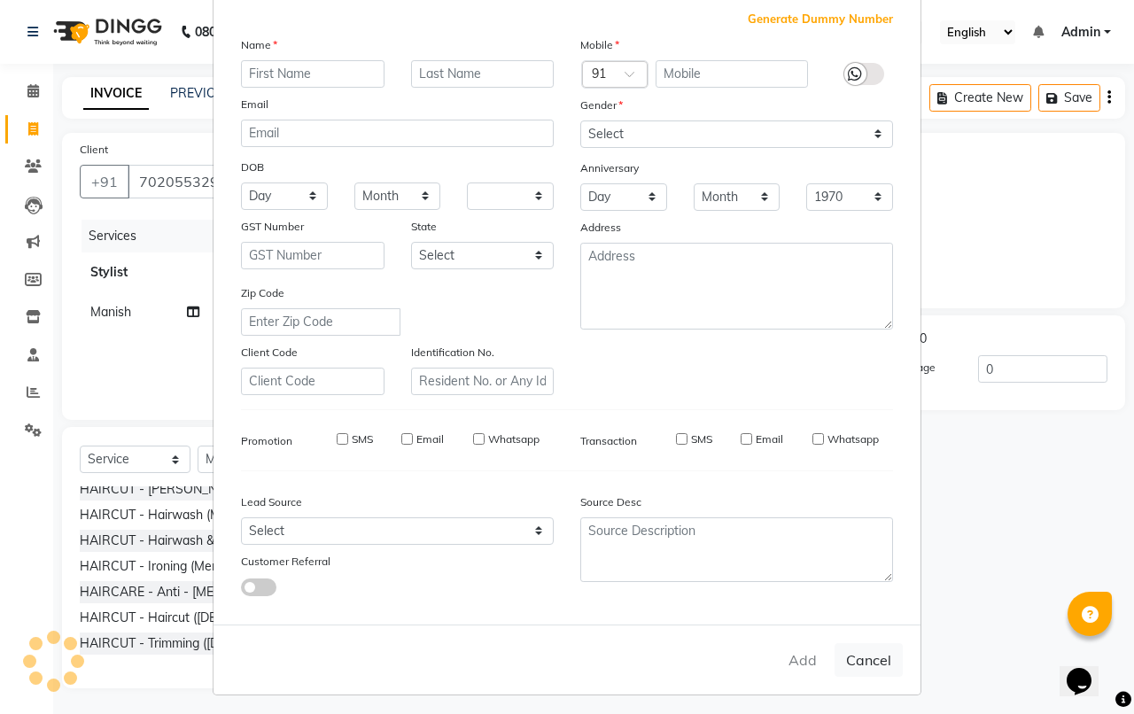
checkbox input "false"
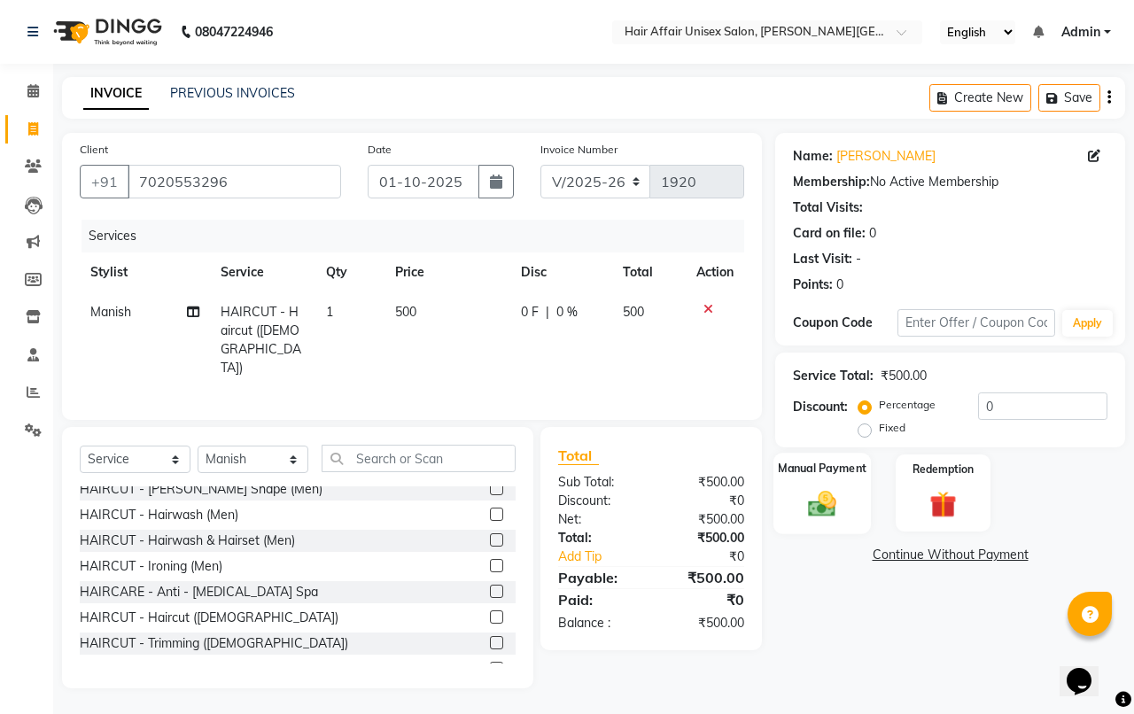
click at [847, 507] on div "Manual Payment" at bounding box center [822, 494] width 98 height 82
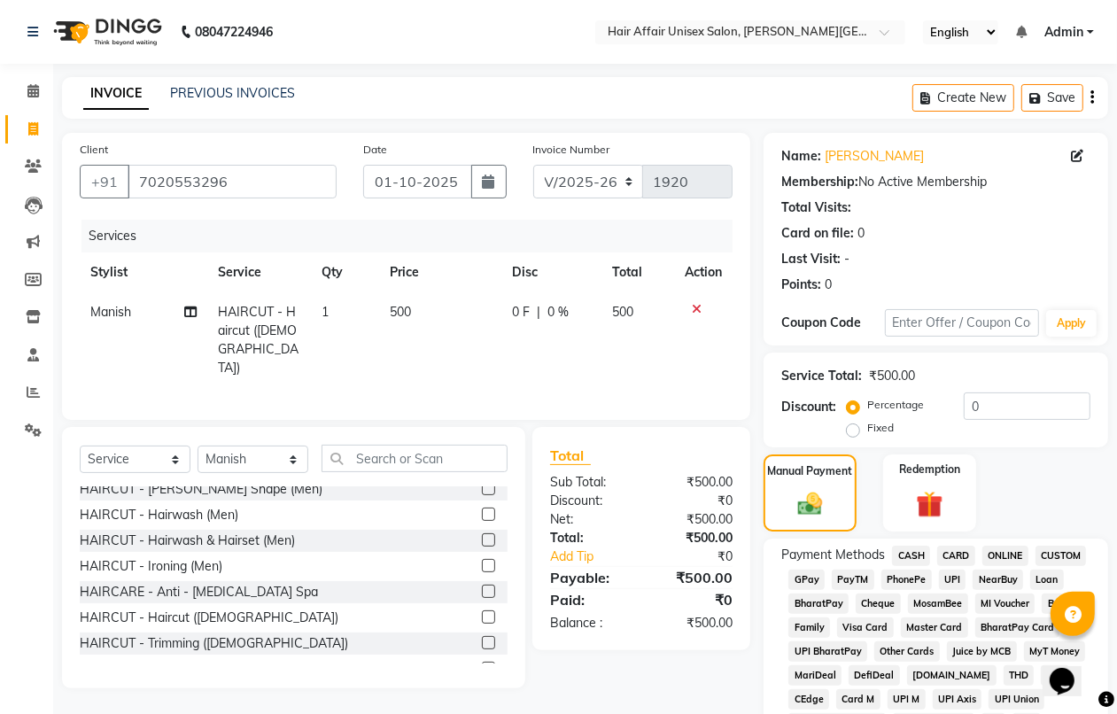
click at [913, 576] on span "PhonePe" at bounding box center [906, 580] width 50 height 20
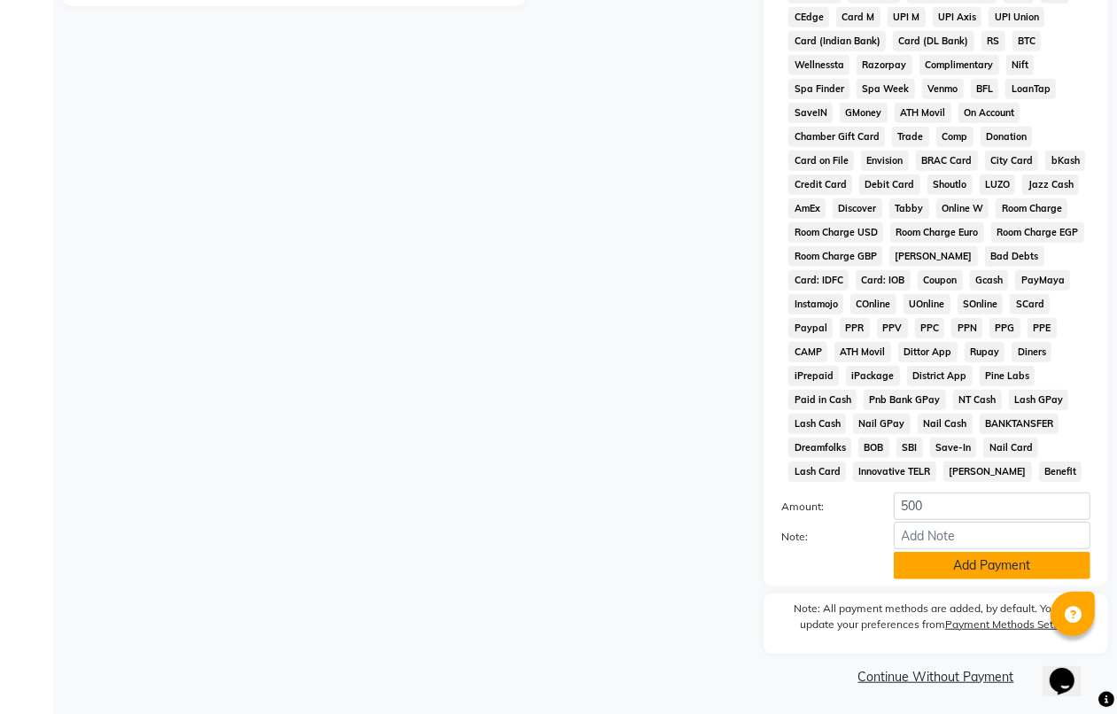
click at [961, 576] on button "Add Payment" at bounding box center [992, 565] width 197 height 27
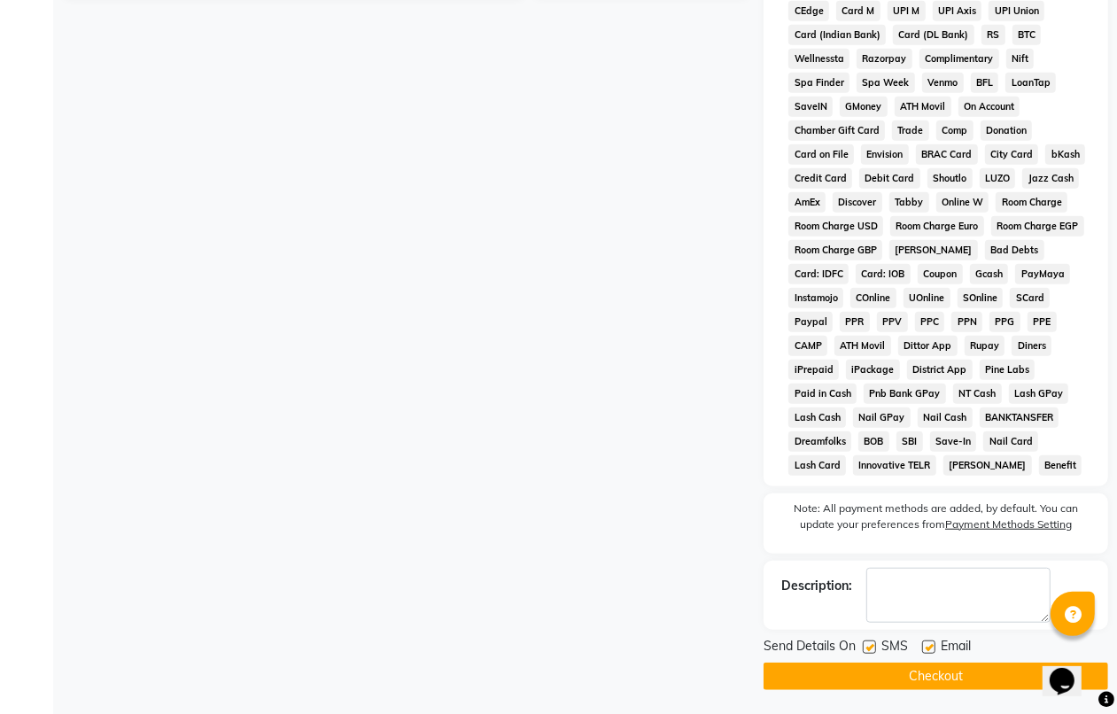
scroll to position [691, 0]
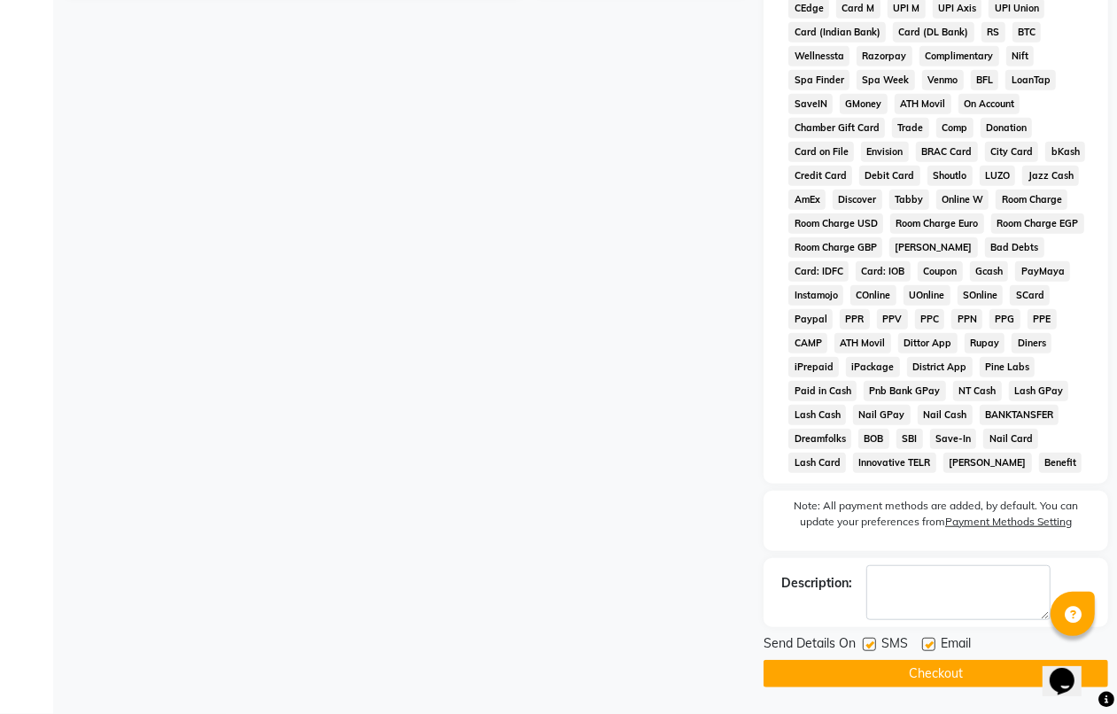
click at [967, 674] on button "Checkout" at bounding box center [936, 673] width 345 height 27
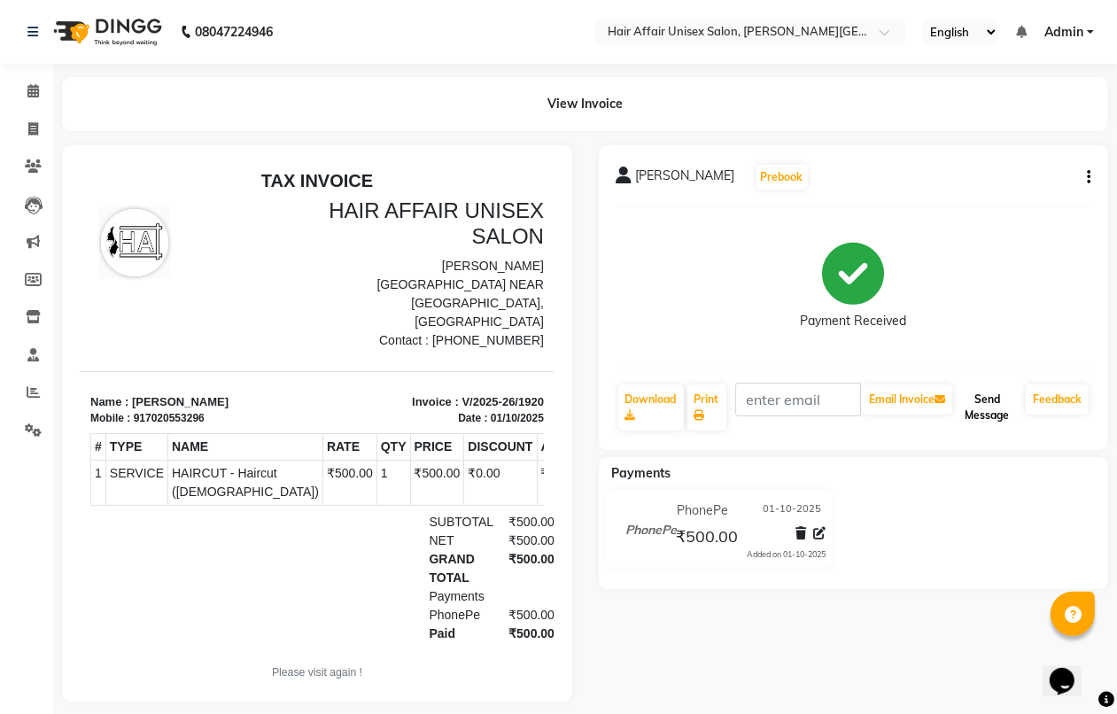
click at [980, 401] on button "Send Message" at bounding box center [987, 407] width 63 height 46
